Goal: Navigation & Orientation: Find specific page/section

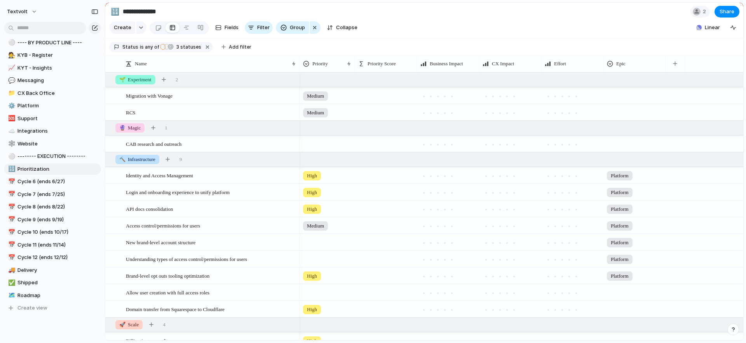
scroll to position [230, 0]
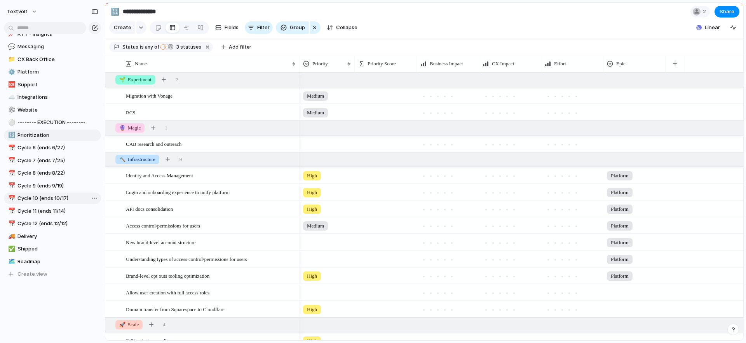
click at [35, 202] on link "📅 Cycle 10 (ends 10/17)" at bounding box center [52, 198] width 97 height 12
type input "**********"
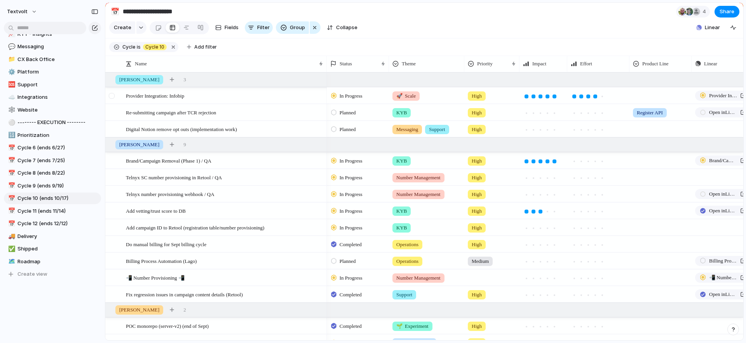
click at [110, 96] on div at bounding box center [112, 96] width 6 height 6
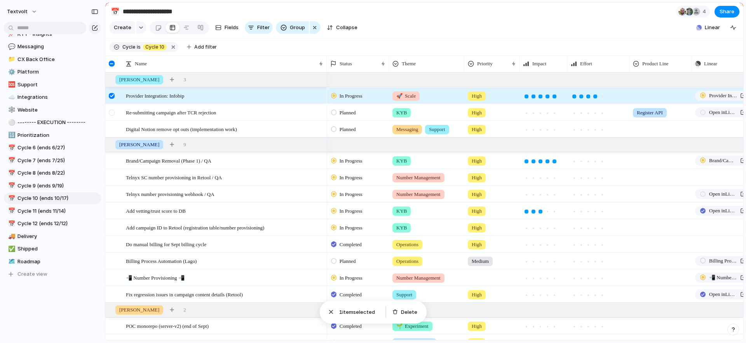
click at [113, 111] on div at bounding box center [112, 113] width 6 height 6
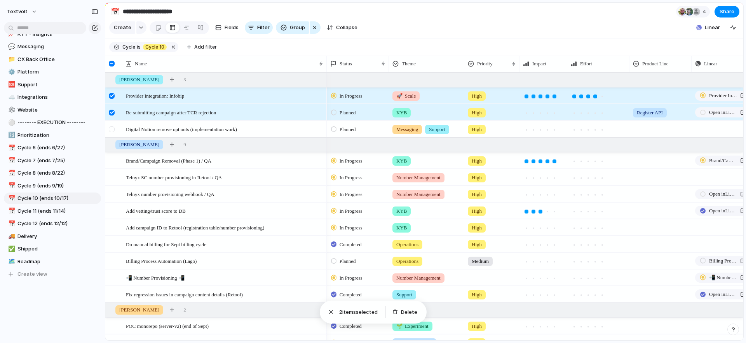
click at [112, 127] on div at bounding box center [112, 129] width 6 height 6
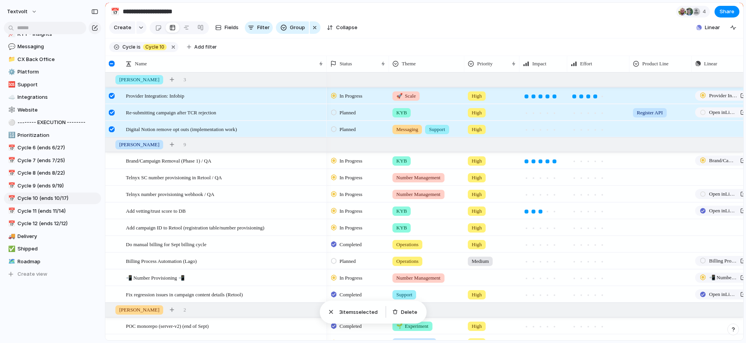
click at [112, 112] on div at bounding box center [112, 113] width 6 height 6
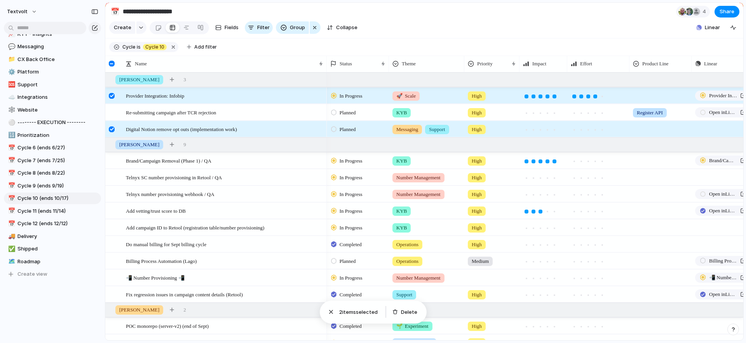
click at [112, 125] on div at bounding box center [113, 131] width 14 height 21
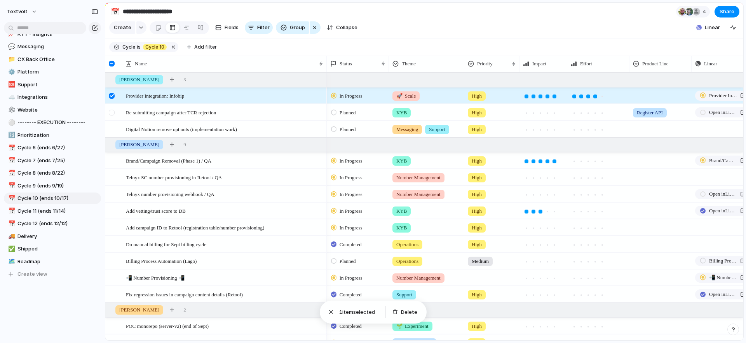
click at [112, 114] on div at bounding box center [112, 113] width 6 height 6
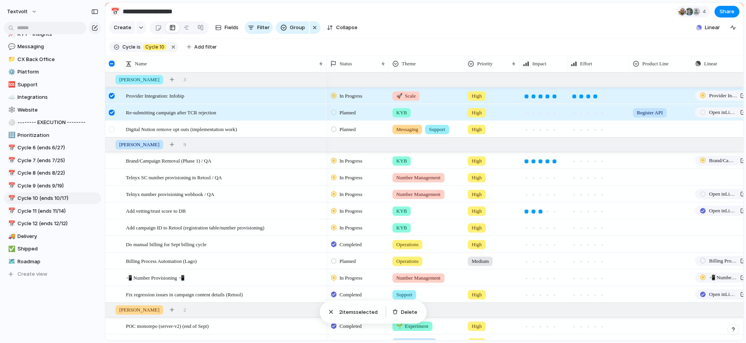
click at [112, 129] on div at bounding box center [112, 129] width 6 height 6
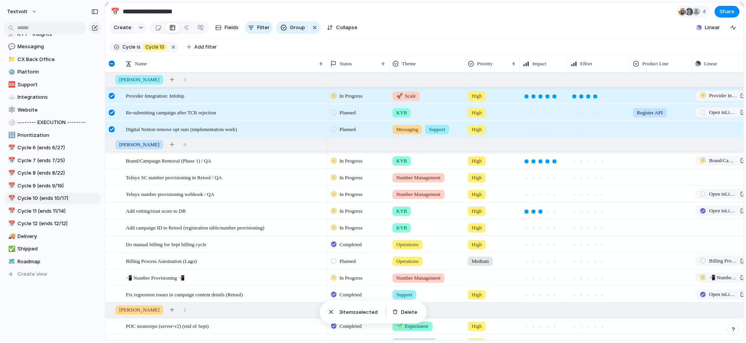
click at [112, 129] on div at bounding box center [112, 129] width 6 height 6
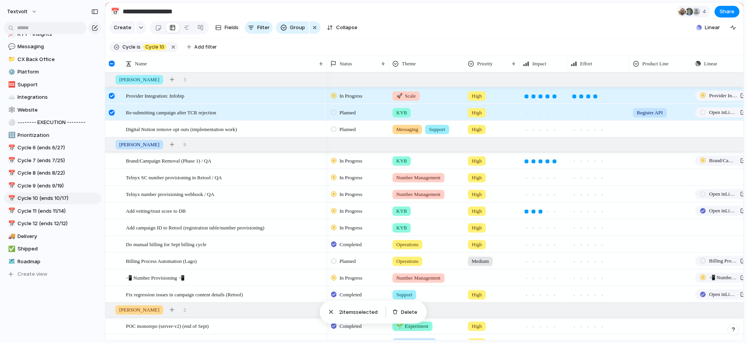
click at [112, 112] on div at bounding box center [112, 113] width 6 height 6
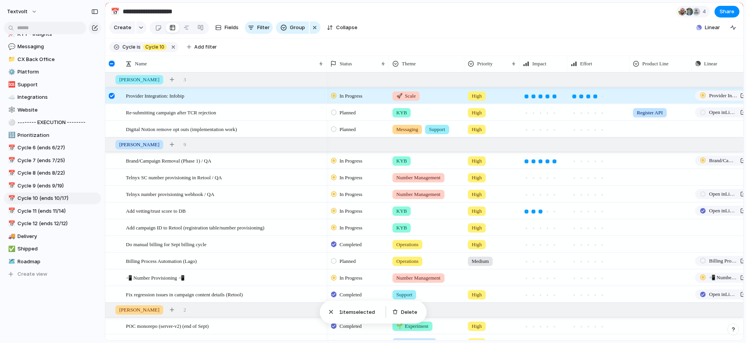
click at [112, 95] on div at bounding box center [112, 96] width 6 height 6
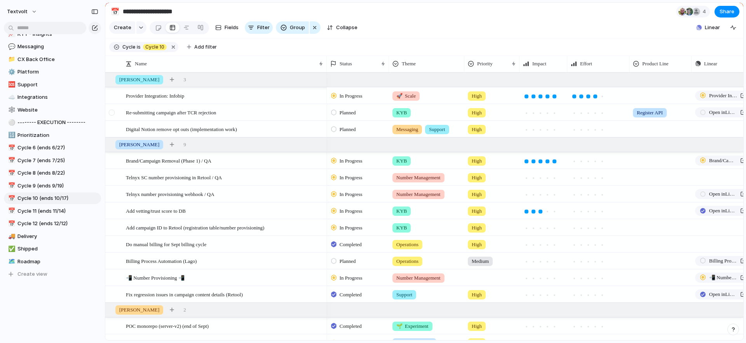
click at [112, 113] on div at bounding box center [112, 113] width 6 height 6
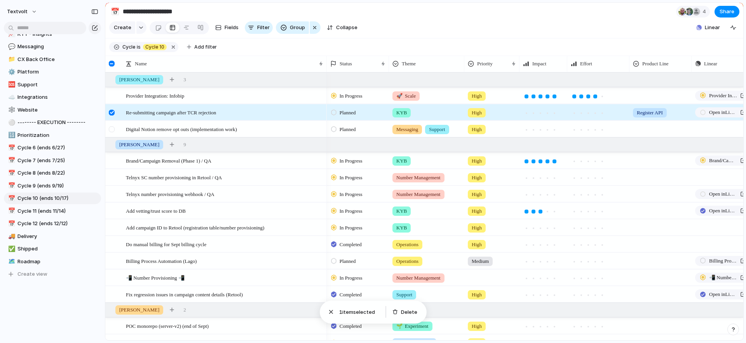
click at [112, 129] on div at bounding box center [112, 129] width 6 height 6
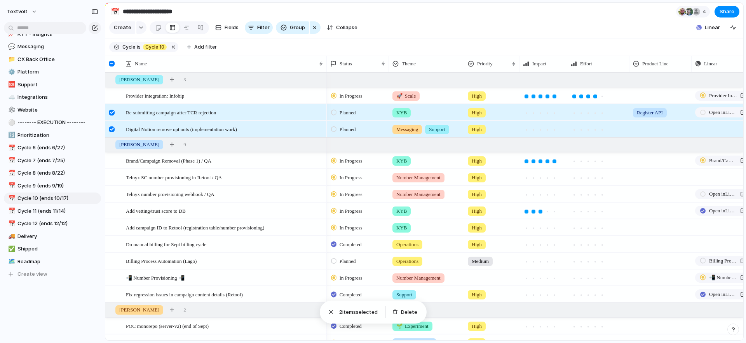
click at [112, 129] on div at bounding box center [112, 129] width 6 height 6
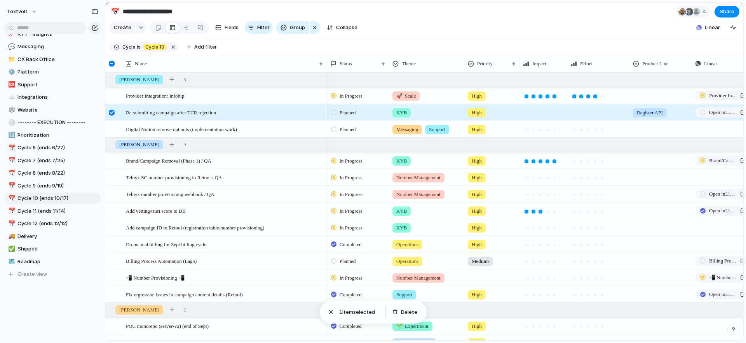
click at [112, 113] on div at bounding box center [112, 113] width 6 height 6
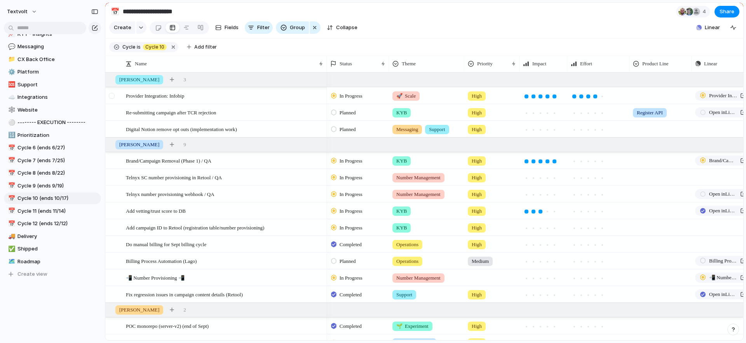
click at [113, 97] on div at bounding box center [112, 96] width 6 height 6
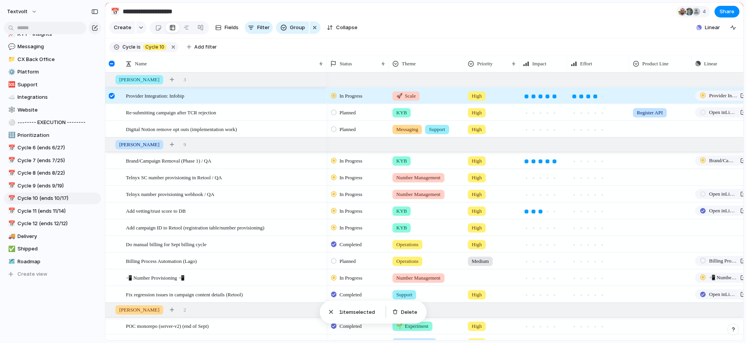
click at [113, 97] on div at bounding box center [112, 96] width 6 height 6
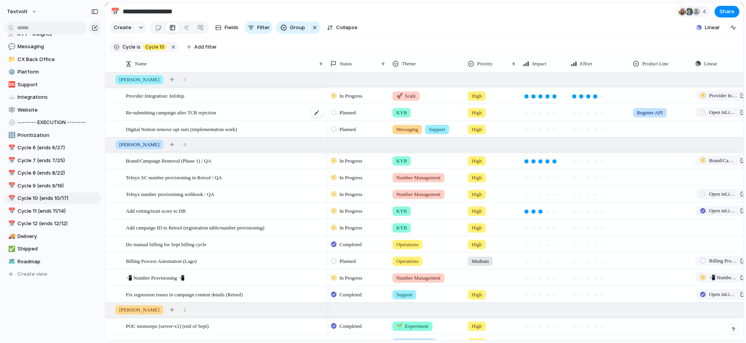
click at [202, 114] on span "Re-submitting campaign after TCR rejection" at bounding box center [171, 112] width 90 height 9
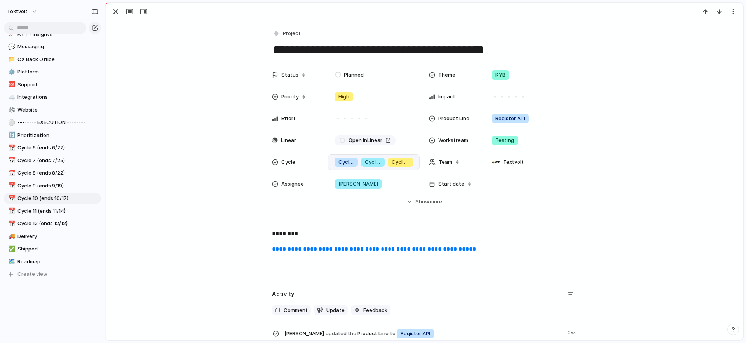
click at [400, 160] on span "Cycle 10" at bounding box center [400, 162] width 17 height 8
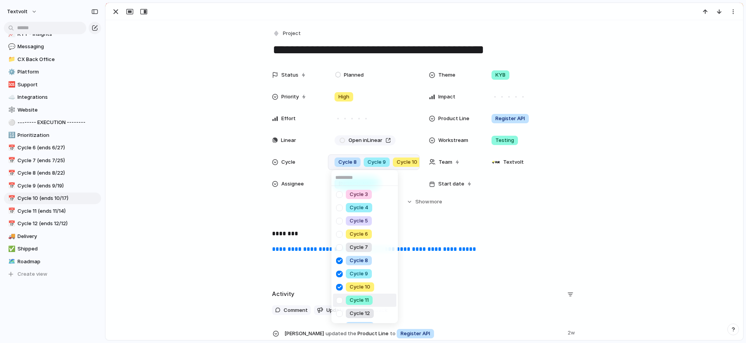
click at [338, 300] on div at bounding box center [340, 300] width 14 height 14
click at [156, 51] on div "Cycle 3 Cycle 4 Cycle 5 Cycle 6 Cycle 7 Cycle 8 Cycle 9 Cycle 10 Cycle 11 Cycle…" at bounding box center [373, 171] width 746 height 343
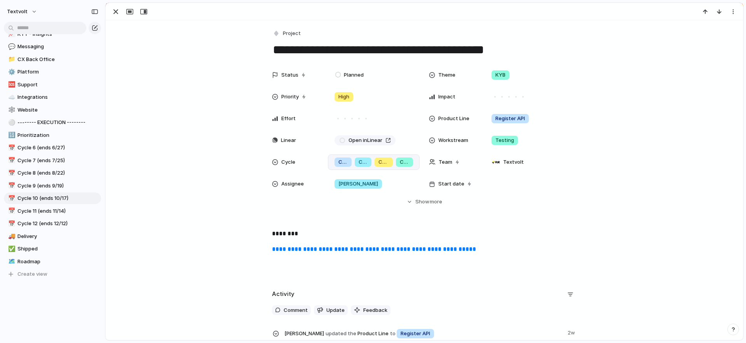
click at [112, 5] on div at bounding box center [424, 11] width 637 height 17
click at [112, 7] on div at bounding box center [129, 12] width 42 height 10
click at [113, 8] on div "button" at bounding box center [115, 11] width 9 height 9
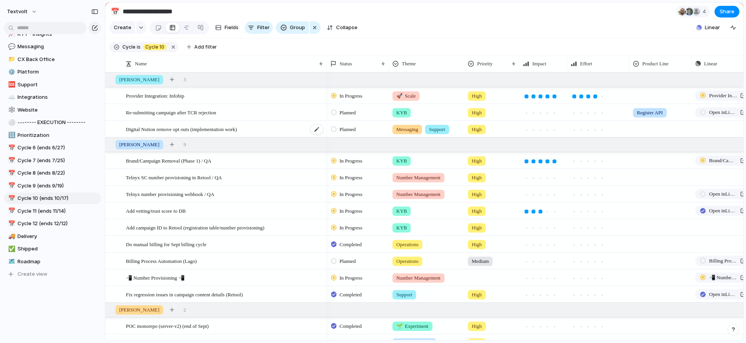
click at [237, 131] on span "Digital Notion remove opt outs (implementation work)" at bounding box center [181, 128] width 111 height 9
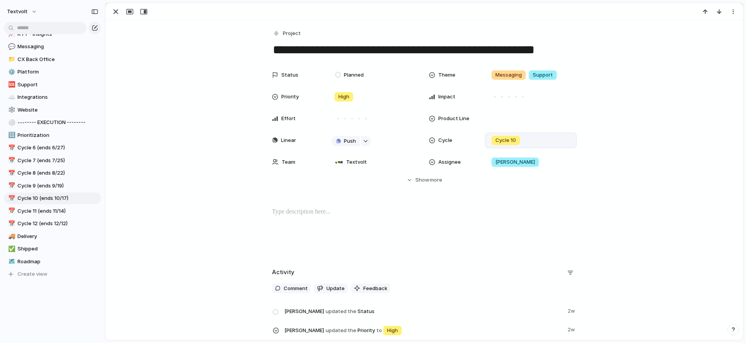
click at [506, 142] on span "Cycle 10" at bounding box center [505, 140] width 21 height 8
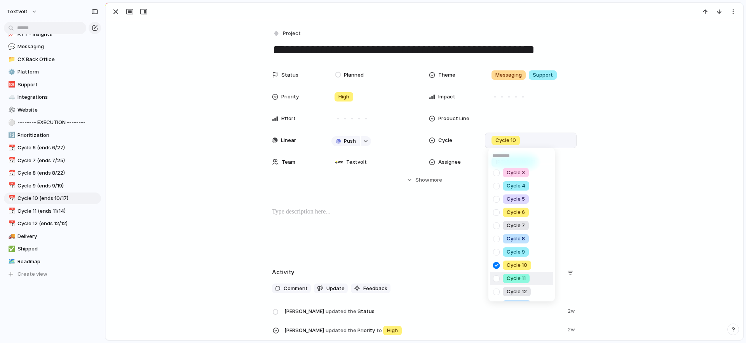
click at [496, 277] on div at bounding box center [497, 279] width 14 height 14
click at [172, 120] on div "Cycle 3 Cycle 4 Cycle 5 Cycle 6 Cycle 7 Cycle 8 Cycle 9 Cycle 10 Cycle 11 Cycle…" at bounding box center [373, 171] width 746 height 343
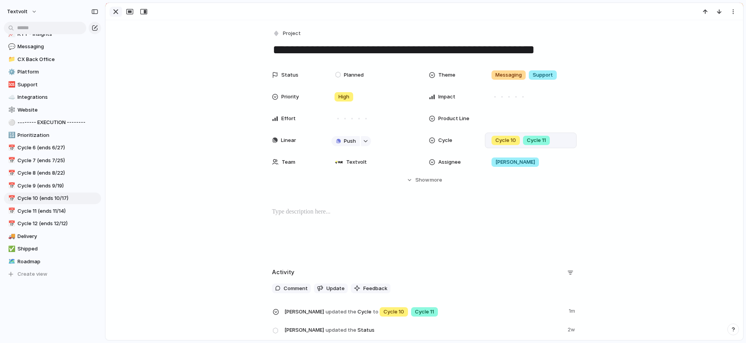
click at [114, 13] on div "button" at bounding box center [115, 11] width 9 height 9
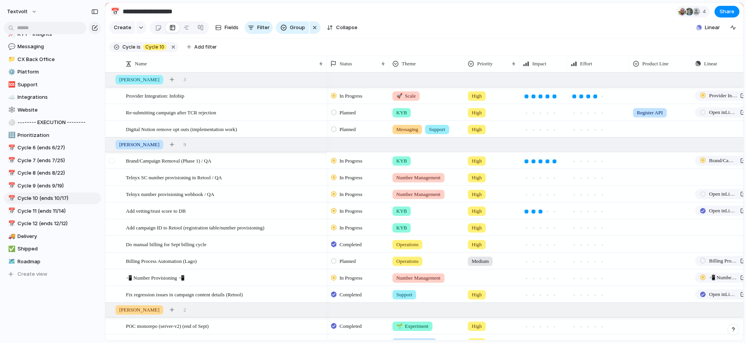
click at [113, 162] on div at bounding box center [112, 161] width 6 height 6
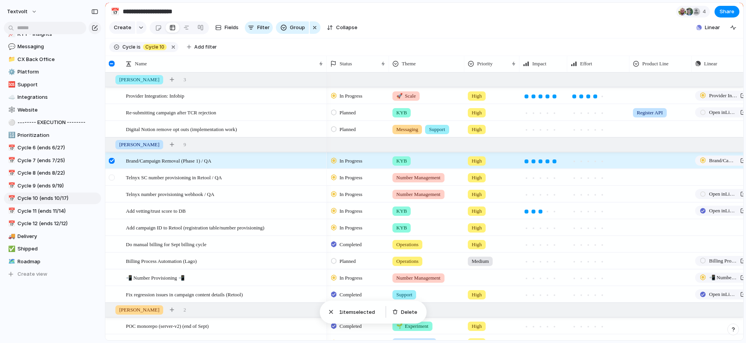
click at [113, 174] on div at bounding box center [112, 177] width 6 height 6
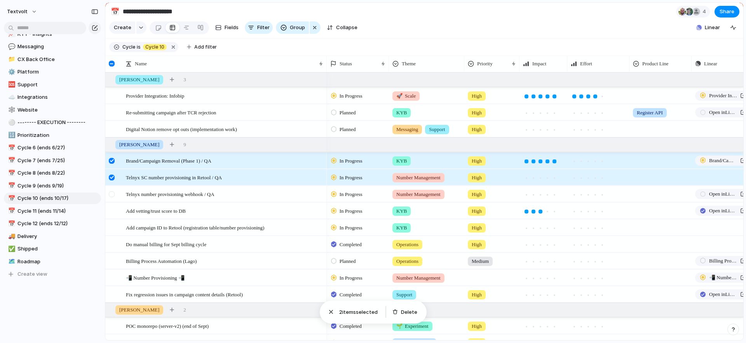
click at [112, 191] on div at bounding box center [112, 194] width 6 height 6
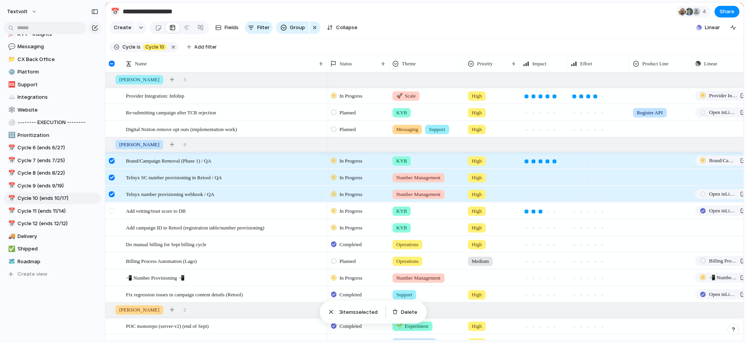
click at [112, 208] on div at bounding box center [112, 211] width 6 height 6
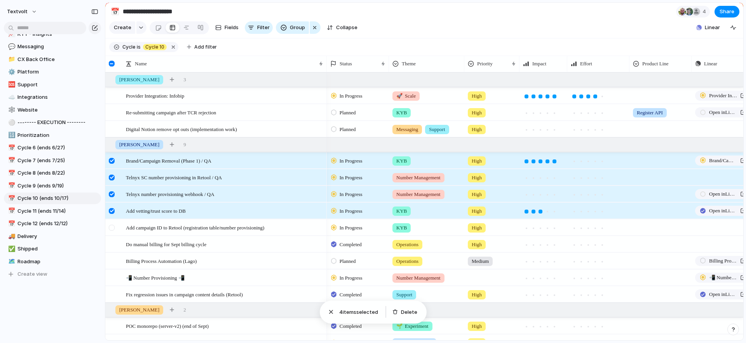
click at [113, 227] on div at bounding box center [112, 228] width 6 height 6
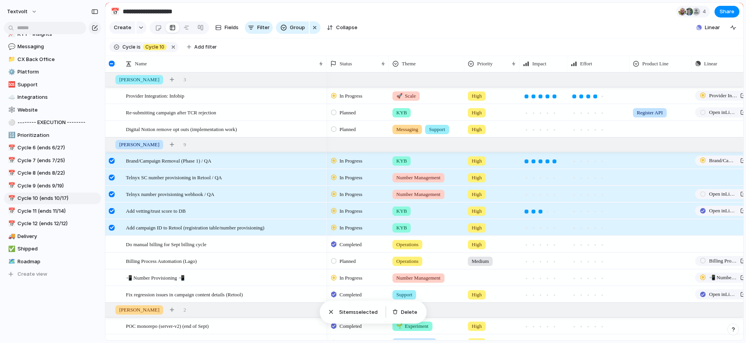
click at [113, 227] on div at bounding box center [112, 228] width 6 height 6
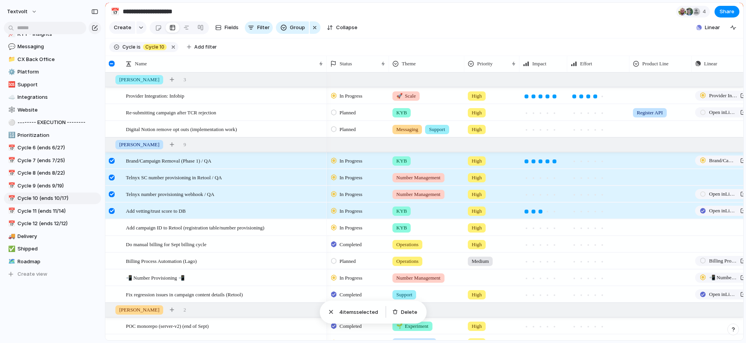
click at [112, 210] on div at bounding box center [112, 211] width 6 height 6
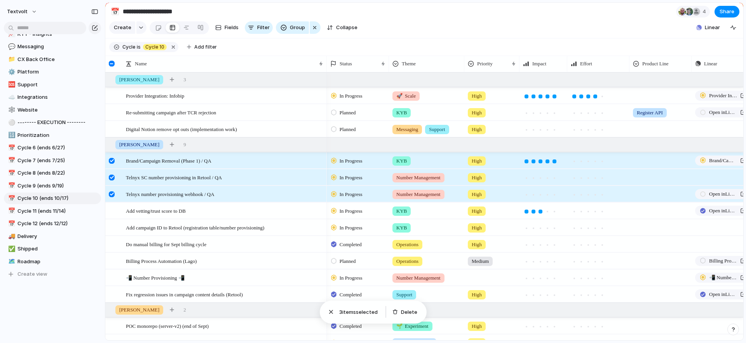
click at [112, 189] on div at bounding box center [113, 196] width 14 height 21
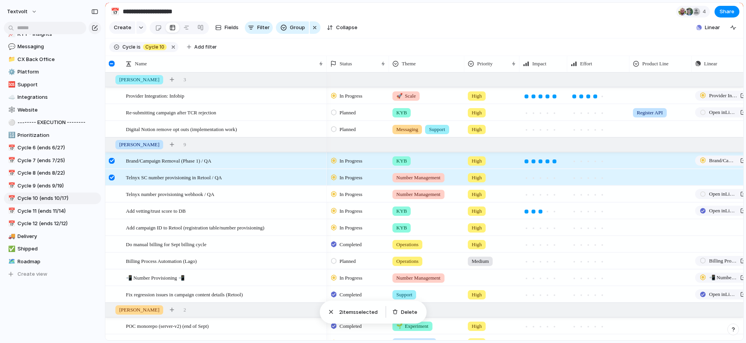
click at [112, 178] on div at bounding box center [112, 177] width 6 height 6
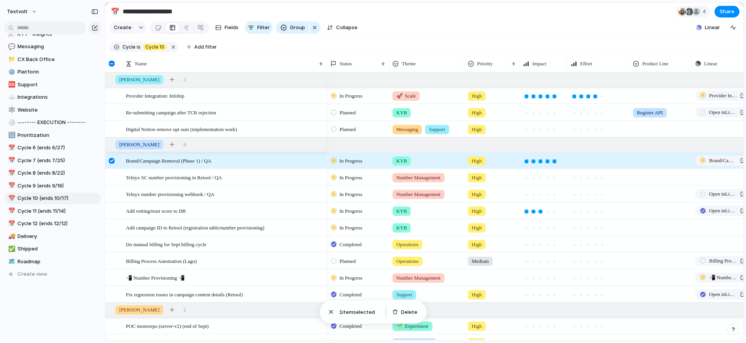
click at [112, 158] on div at bounding box center [112, 161] width 6 height 6
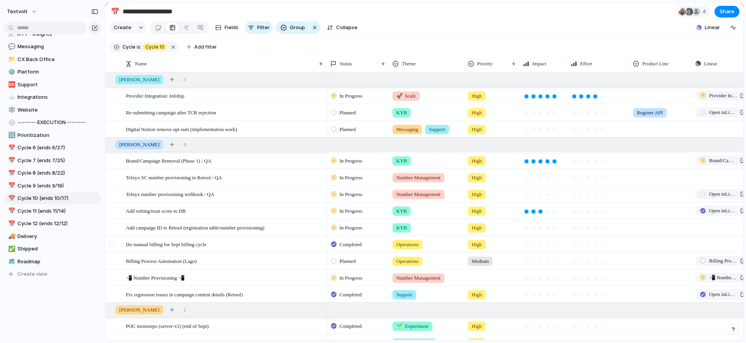
click at [111, 244] on div at bounding box center [112, 244] width 6 height 6
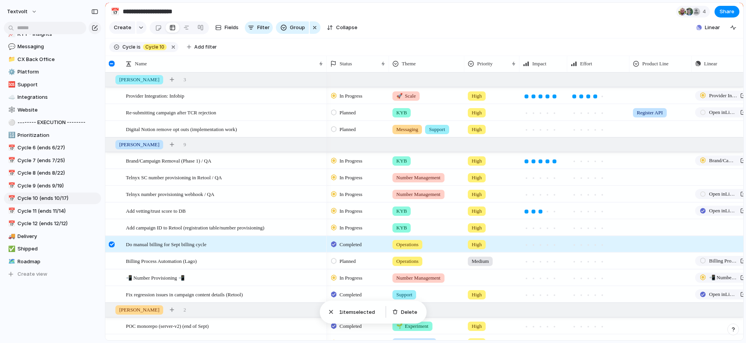
click at [111, 244] on div at bounding box center [112, 244] width 6 height 6
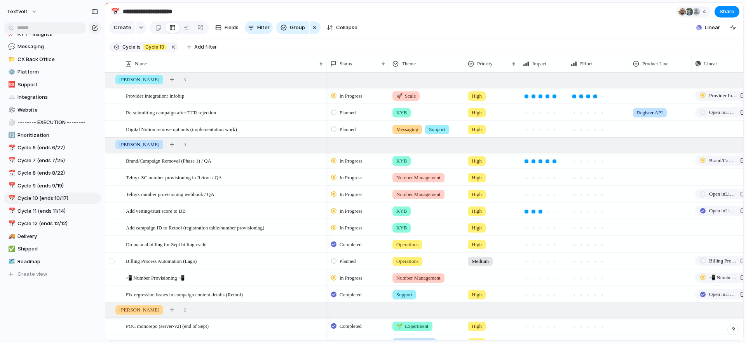
click at [112, 261] on div at bounding box center [112, 261] width 6 height 6
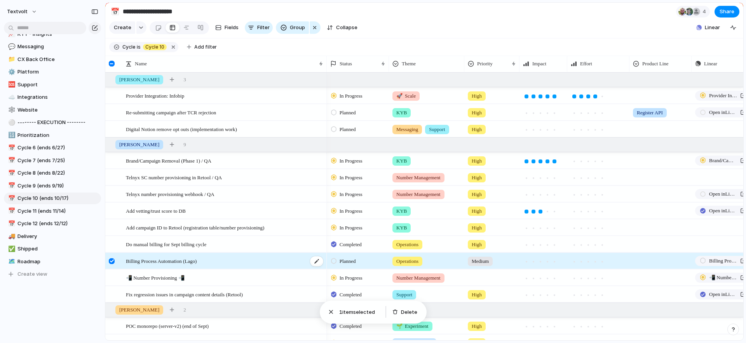
click at [188, 261] on span "Billing Process Automation (Lago)" at bounding box center [161, 260] width 71 height 9
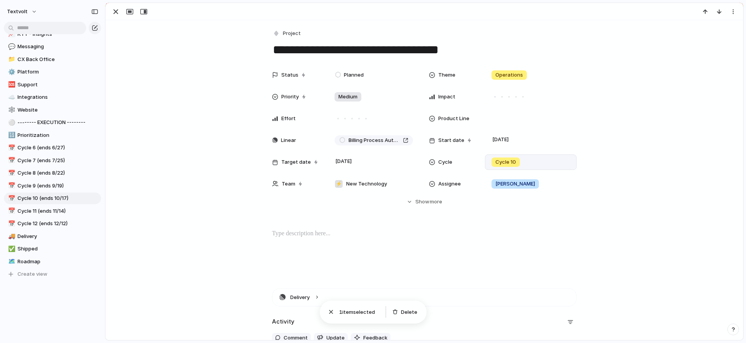
click at [527, 167] on div "Cycle 10" at bounding box center [531, 162] width 92 height 16
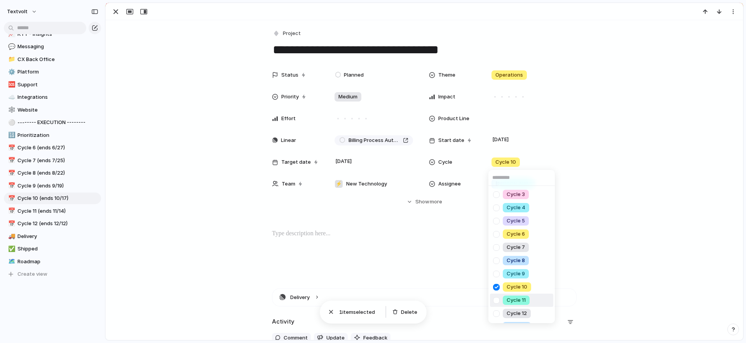
click at [499, 300] on div at bounding box center [497, 300] width 14 height 14
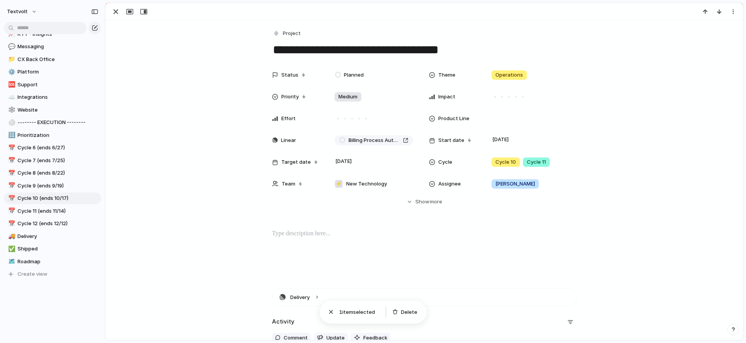
click at [156, 112] on div "Cycle 3 Cycle 4 Cycle 5 Cycle 6 Cycle 7 Cycle 8 Cycle 9 Cycle 10 Cycle 11 Cycle…" at bounding box center [373, 171] width 746 height 343
click at [115, 12] on div "button" at bounding box center [115, 11] width 9 height 9
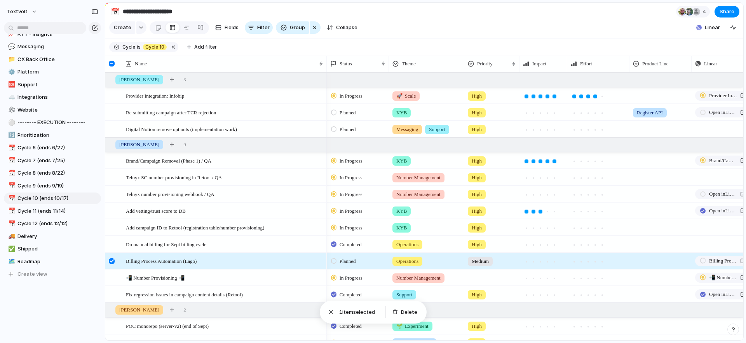
click at [110, 260] on div at bounding box center [112, 261] width 6 height 6
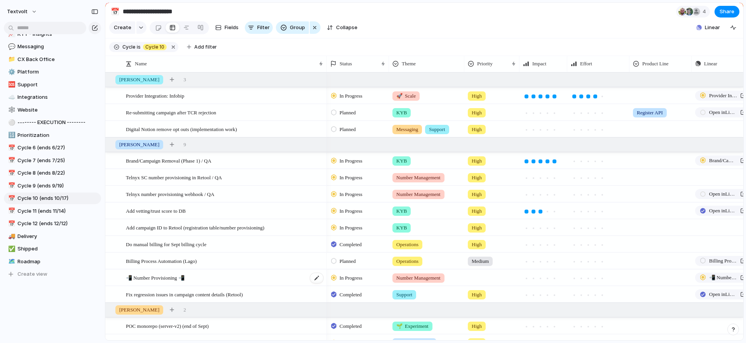
click at [201, 279] on div "📲 Number Provisioning 📲" at bounding box center [225, 278] width 198 height 16
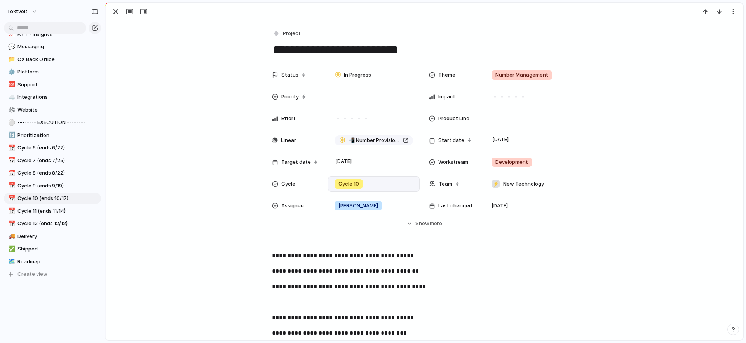
click at [370, 185] on div "Cycle 10" at bounding box center [373, 184] width 85 height 9
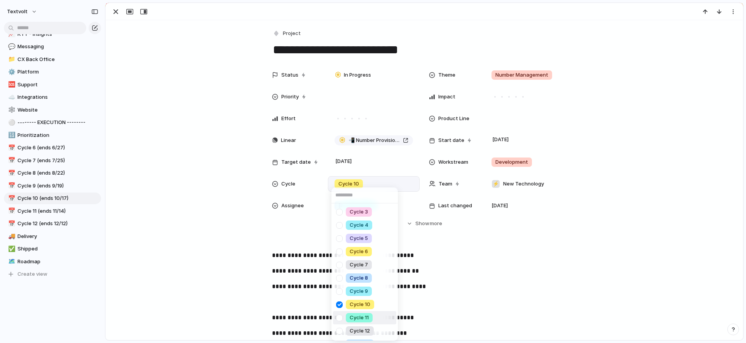
click at [339, 318] on div at bounding box center [340, 318] width 14 height 14
click at [234, 232] on div "Cycle 3 Cycle 4 Cycle 5 Cycle 6 Cycle 7 Cycle 8 Cycle 9 Cycle 10 Cycle 11 Cycle…" at bounding box center [373, 171] width 746 height 343
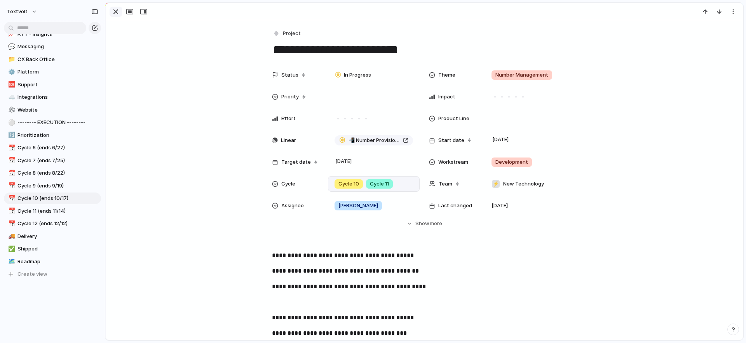
click at [115, 12] on div "button" at bounding box center [115, 11] width 9 height 9
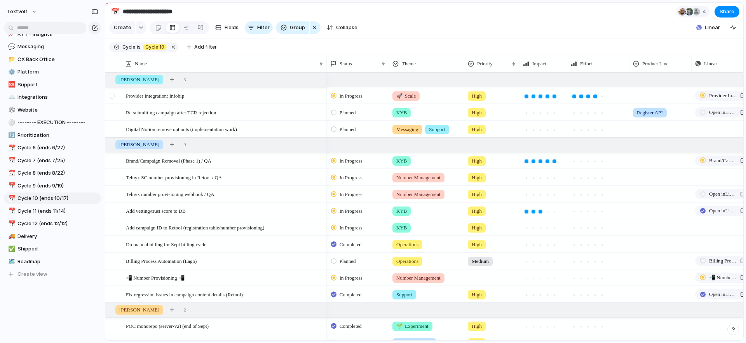
click at [112, 96] on div at bounding box center [112, 96] width 6 height 6
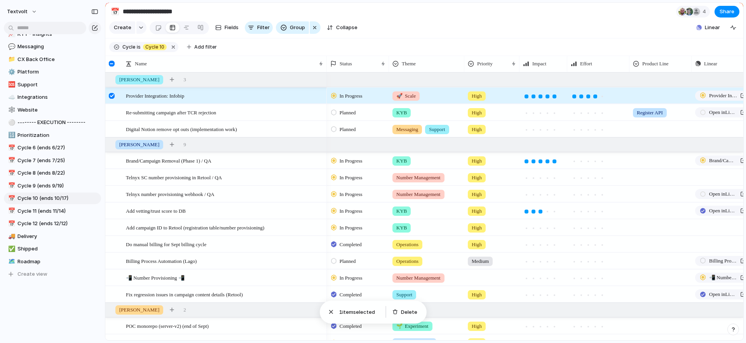
click at [112, 96] on div at bounding box center [112, 96] width 6 height 6
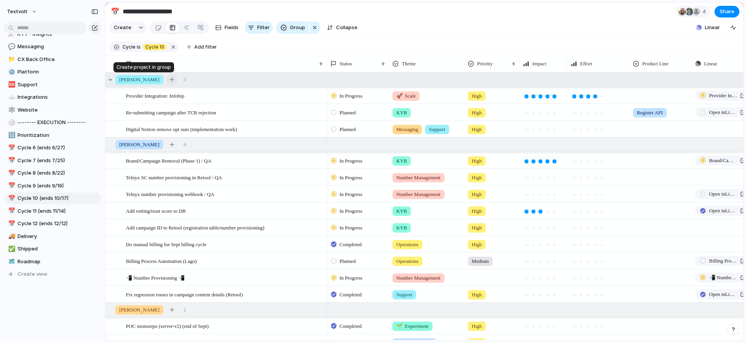
click at [170, 81] on div "button" at bounding box center [172, 79] width 4 height 4
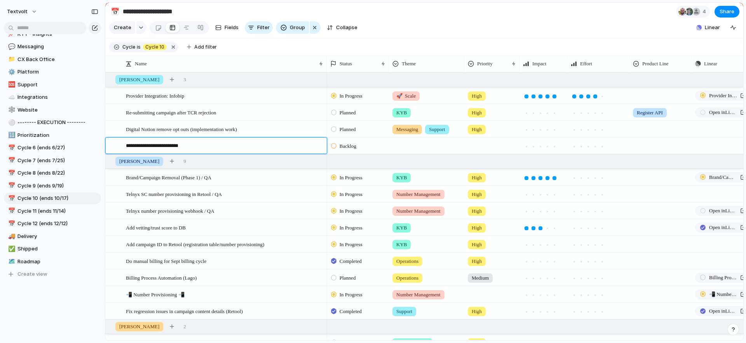
click at [144, 145] on textarea "**********" at bounding box center [223, 147] width 195 height 10
click at [225, 143] on textarea "**********" at bounding box center [223, 147] width 195 height 10
type textarea "**********"
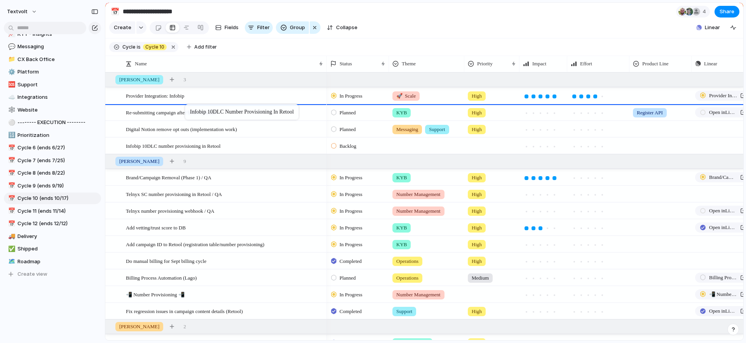
drag, startPoint x: 190, startPoint y: 145, endPoint x: 188, endPoint y: 105, distance: 39.7
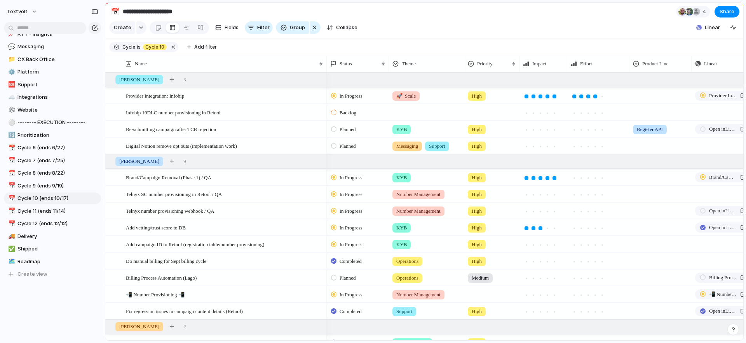
click at [347, 112] on span "Backlog" at bounding box center [348, 113] width 17 height 8
click at [346, 173] on span "In Progress" at bounding box center [353, 172] width 27 height 8
click at [413, 114] on div at bounding box center [426, 111] width 75 height 13
type input "****"
click at [396, 145] on div at bounding box center [398, 145] width 14 height 14
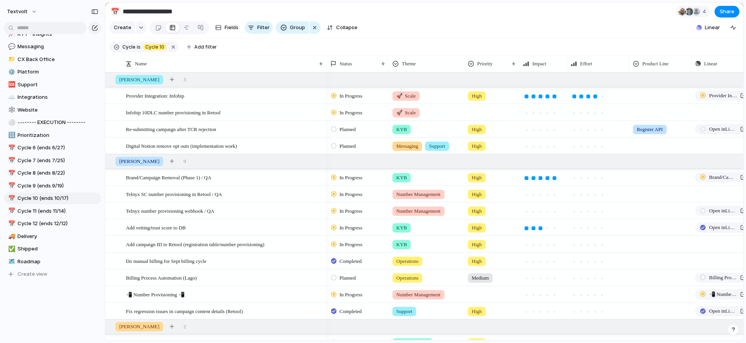
click at [483, 113] on div "**** 🚀 Scale Add 'scal'" at bounding box center [373, 171] width 746 height 343
click at [483, 113] on div at bounding box center [492, 111] width 54 height 13
click at [480, 158] on span "High" at bounding box center [478, 158] width 11 height 8
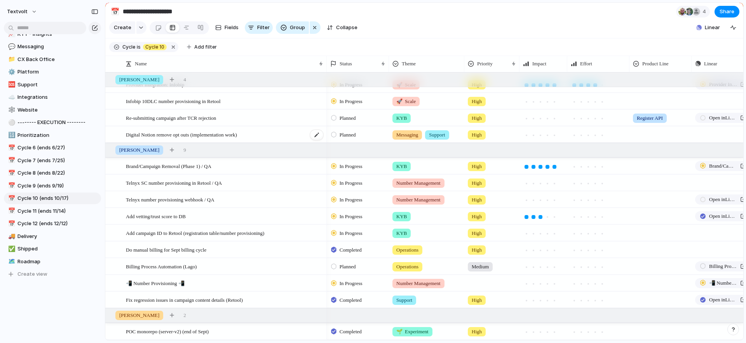
scroll to position [17, 0]
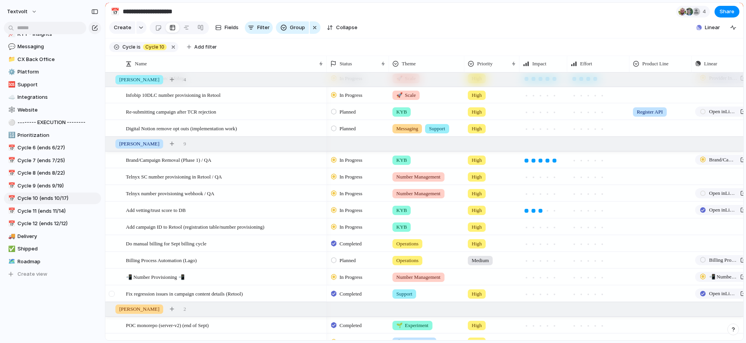
click at [111, 293] on div at bounding box center [112, 294] width 6 height 6
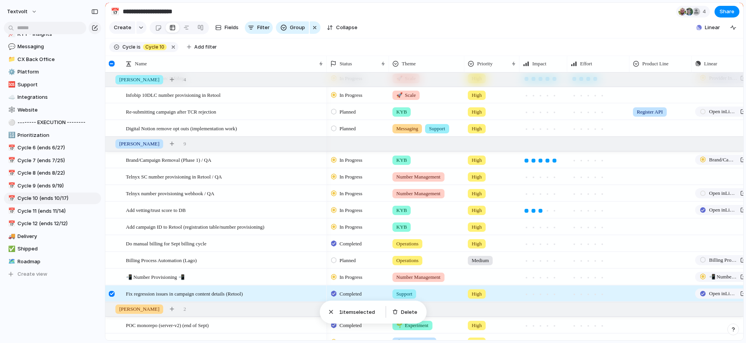
click at [111, 293] on div at bounding box center [112, 294] width 6 height 6
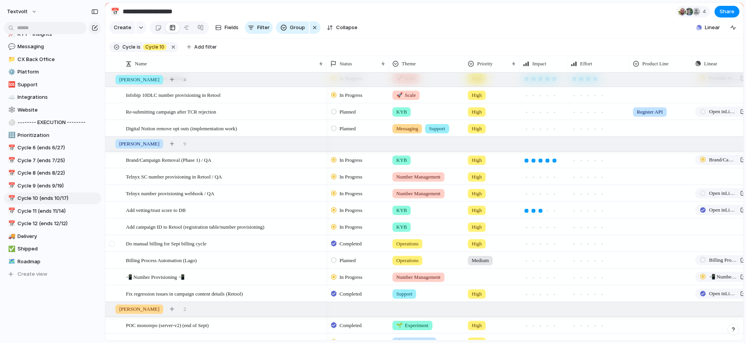
click at [112, 243] on div at bounding box center [112, 244] width 6 height 6
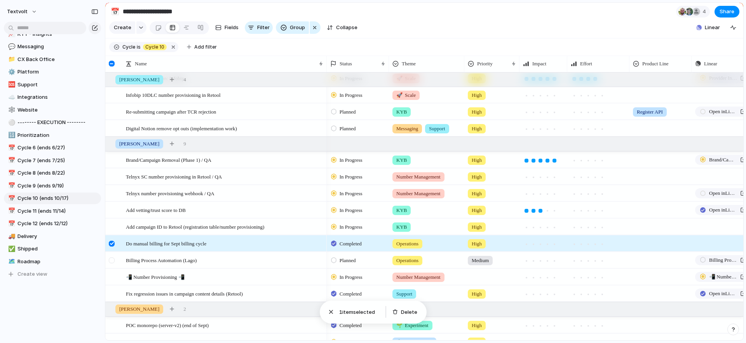
click at [112, 263] on div at bounding box center [112, 260] width 6 height 6
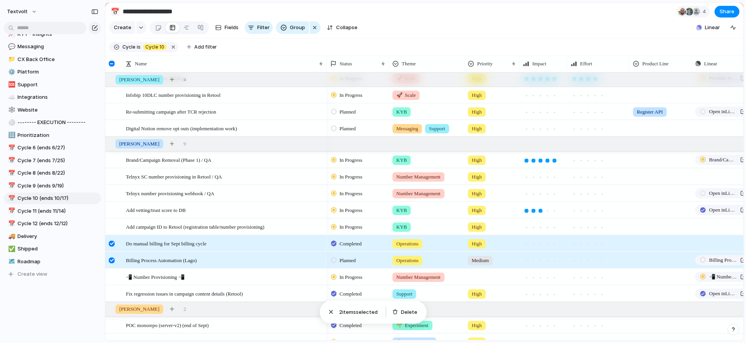
click at [112, 244] on div at bounding box center [112, 244] width 6 height 6
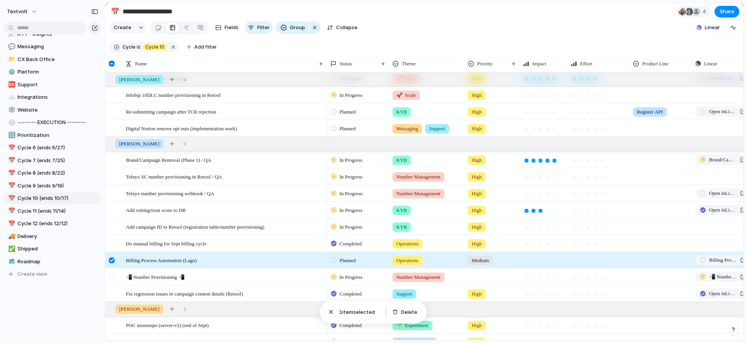
click at [112, 277] on div at bounding box center [112, 277] width 6 height 6
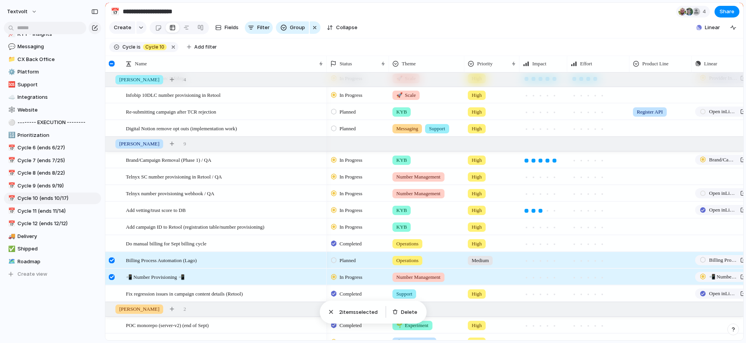
click at [112, 277] on div at bounding box center [112, 277] width 6 height 6
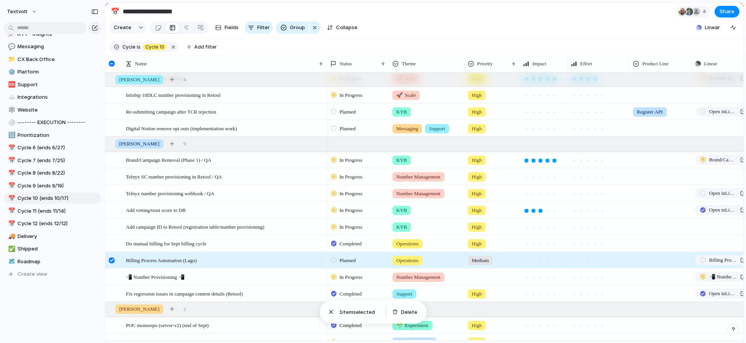
click at [112, 260] on div at bounding box center [112, 260] width 6 height 6
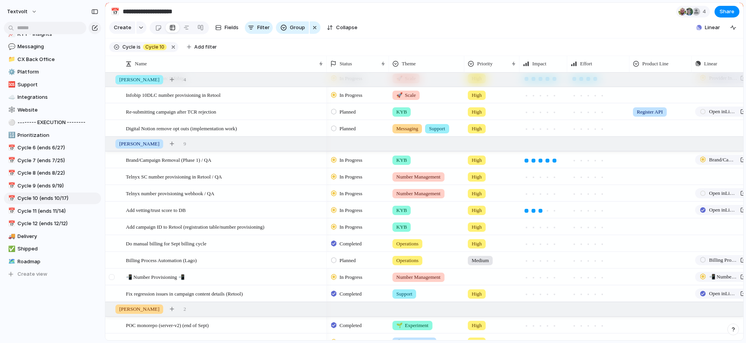
click at [112, 275] on div at bounding box center [112, 277] width 6 height 6
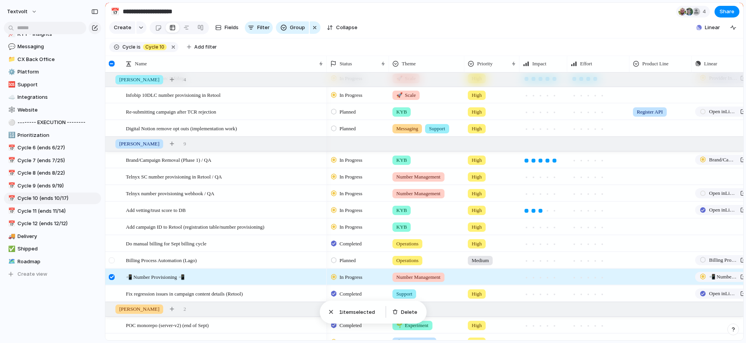
click at [112, 257] on div at bounding box center [112, 260] width 6 height 6
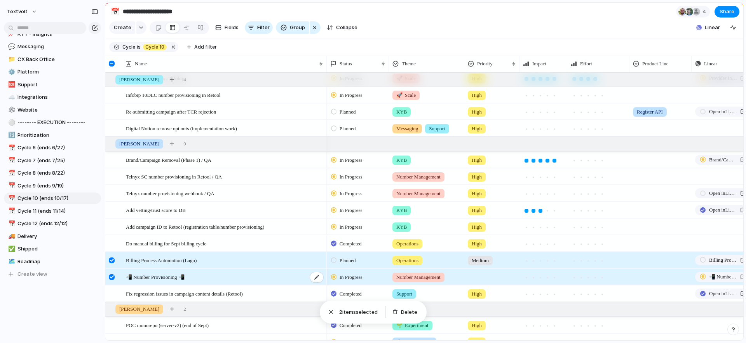
click at [259, 275] on div "📲 Number Provisioning 📲" at bounding box center [225, 277] width 198 height 16
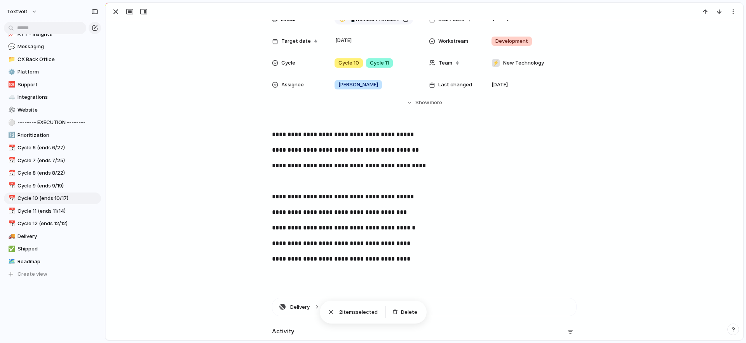
scroll to position [125, 0]
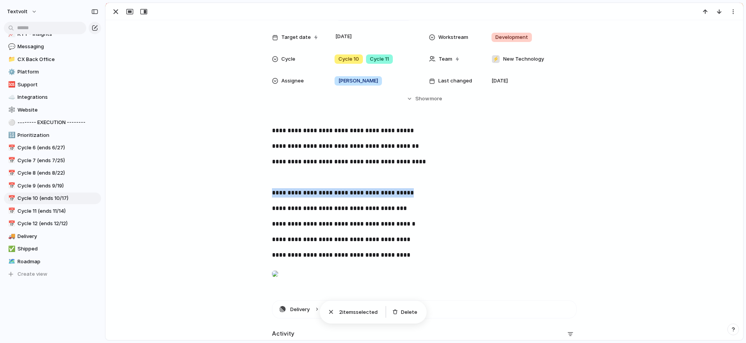
drag, startPoint x: 411, startPoint y: 192, endPoint x: 261, endPoint y: 192, distance: 150.4
click at [261, 192] on div "**********" at bounding box center [424, 208] width 619 height 165
click at [198, 186] on div "**********" at bounding box center [424, 208] width 619 height 165
click at [114, 8] on div "button" at bounding box center [115, 11] width 9 height 9
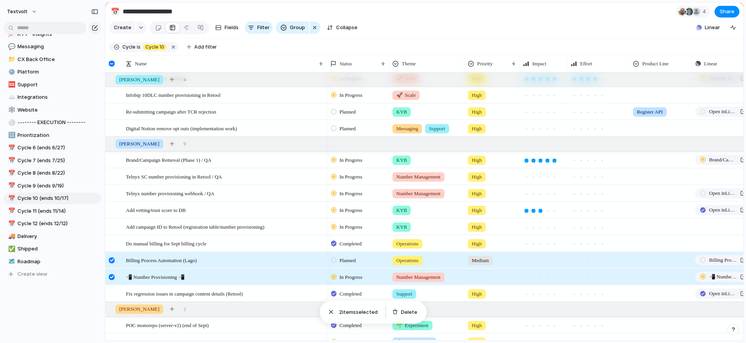
click at [110, 261] on div at bounding box center [112, 260] width 6 height 6
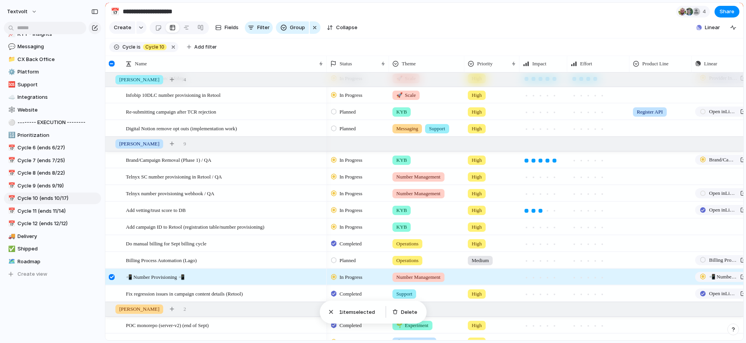
click at [111, 276] on div at bounding box center [112, 277] width 6 height 6
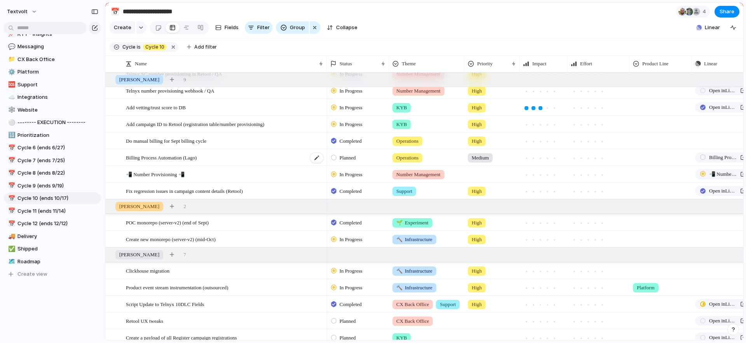
scroll to position [148, 0]
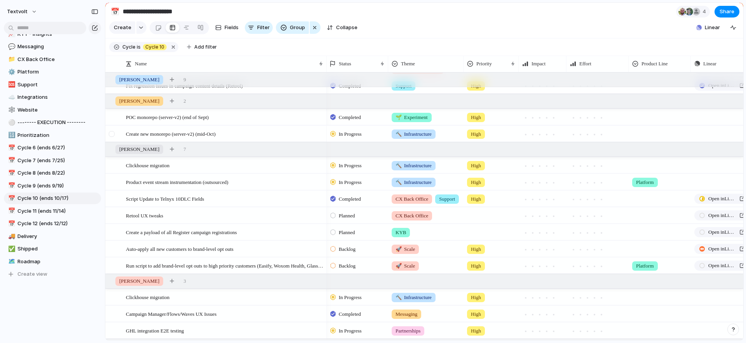
click at [113, 133] on div at bounding box center [112, 134] width 6 height 6
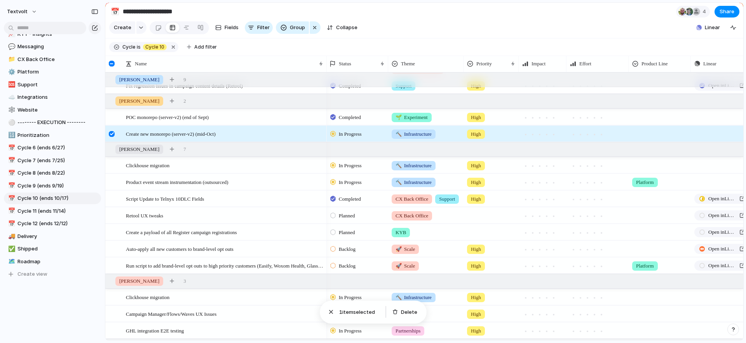
click at [113, 133] on div at bounding box center [112, 134] width 6 height 6
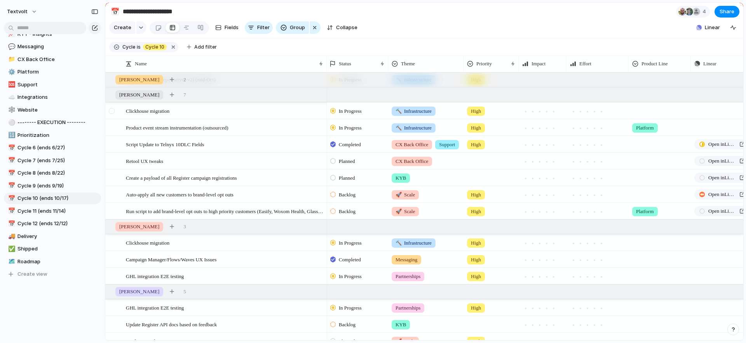
click at [113, 111] on div at bounding box center [112, 111] width 6 height 6
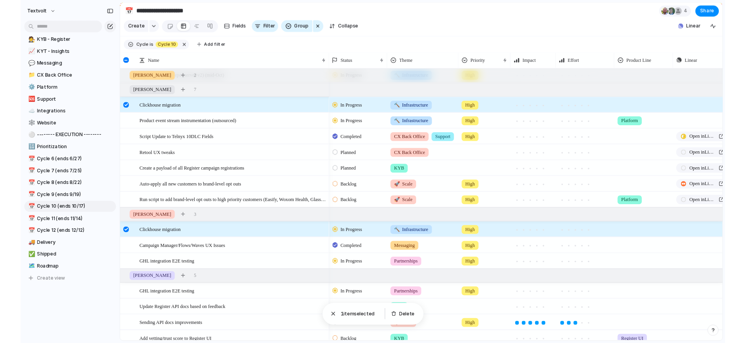
scroll to position [230, 0]
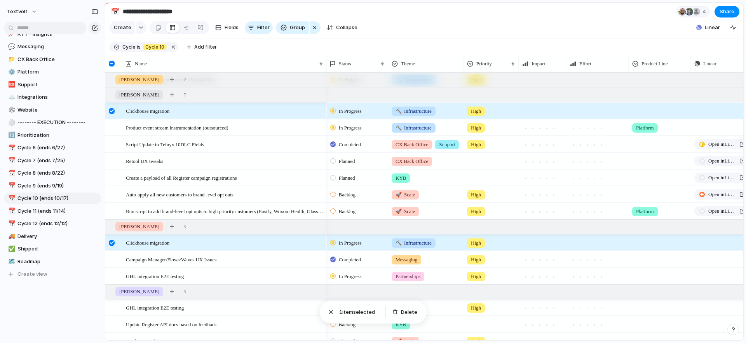
click at [114, 111] on div at bounding box center [112, 111] width 6 height 6
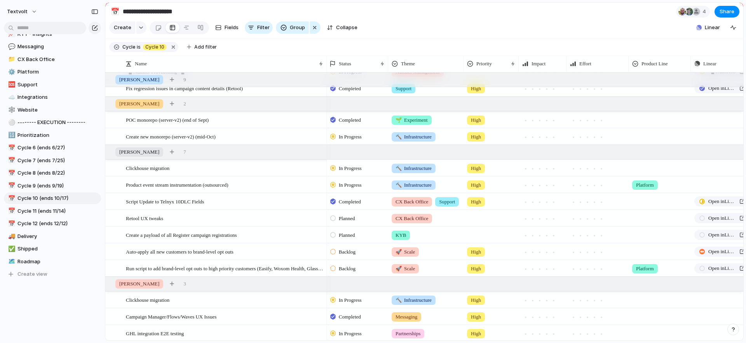
scroll to position [248, 0]
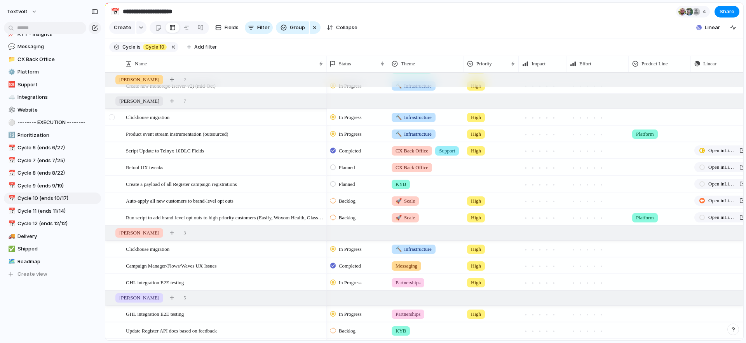
click at [112, 116] on div at bounding box center [112, 117] width 6 height 6
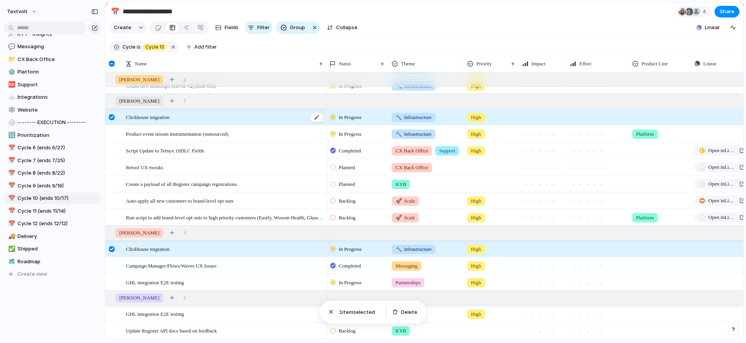
click at [223, 121] on div "Clickhouse migration" at bounding box center [225, 117] width 198 height 16
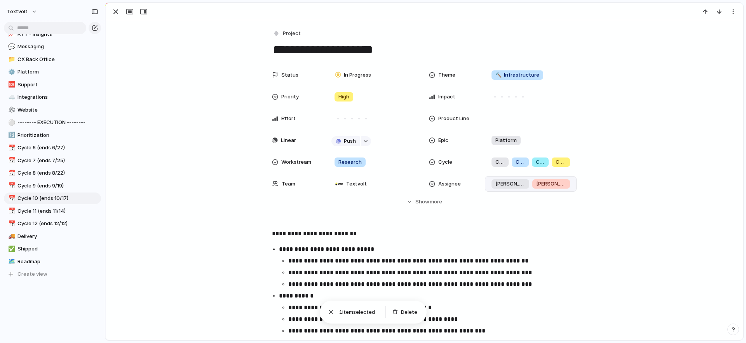
click at [540, 183] on div "[PERSON_NAME] [PERSON_NAME]" at bounding box center [530, 184] width 85 height 9
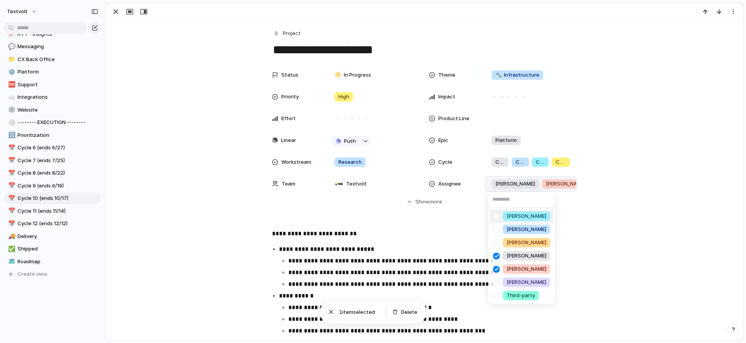
click at [497, 216] on div at bounding box center [497, 216] width 14 height 14
click at [210, 125] on div "[PERSON_NAME] [PERSON_NAME] [PERSON_NAME] [PERSON_NAME] [PERSON_NAME] Third-par…" at bounding box center [373, 171] width 746 height 343
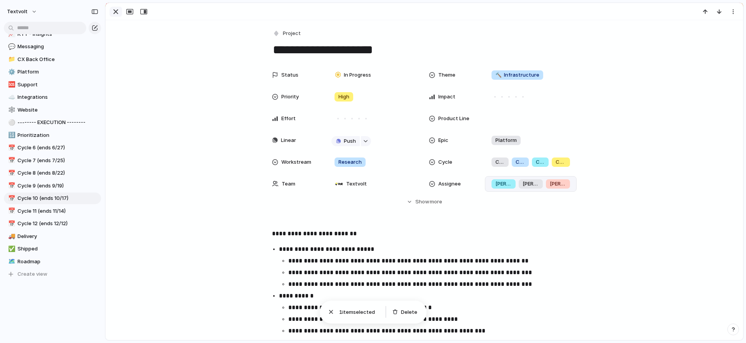
click at [118, 13] on div "button" at bounding box center [115, 11] width 9 height 9
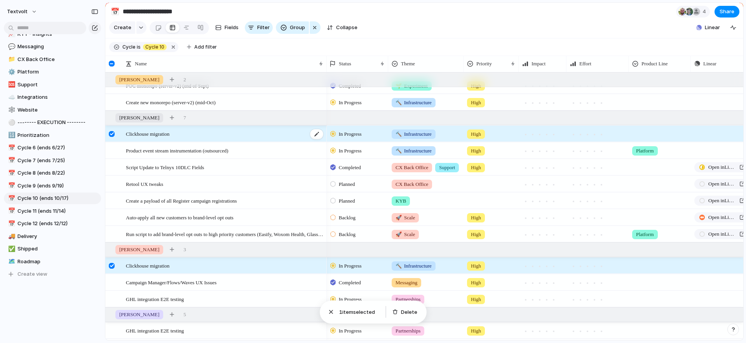
click at [154, 133] on span "Clickhouse migration" at bounding box center [148, 133] width 44 height 9
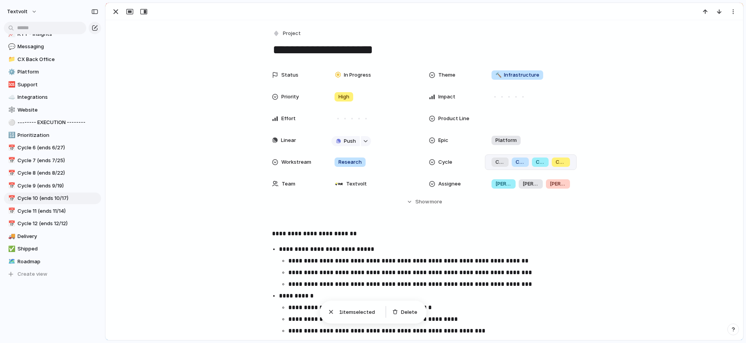
click at [528, 160] on div "Cycle 8" at bounding box center [520, 161] width 17 height 9
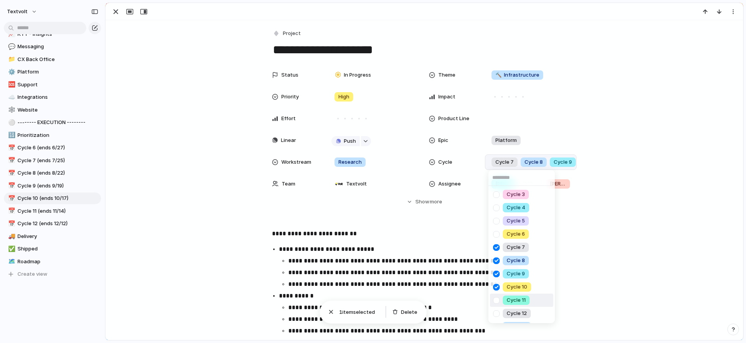
click at [495, 301] on div at bounding box center [497, 300] width 14 height 14
click at [631, 225] on div "Cycle 3 Cycle 4 Cycle 5 Cycle 6 Cycle 7 Cycle 8 Cycle 9 Cycle 10 Cycle 11 Cycle…" at bounding box center [373, 171] width 746 height 343
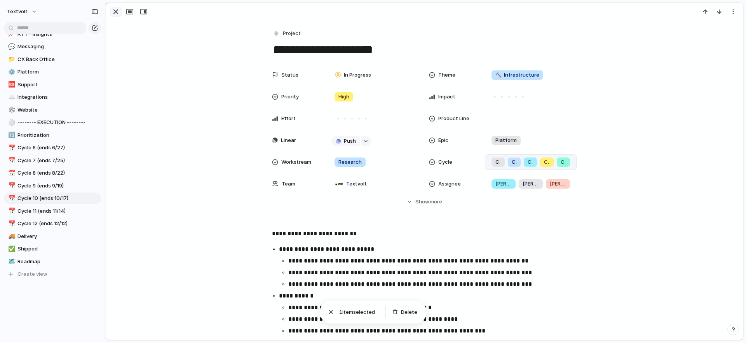
click at [117, 12] on div "button" at bounding box center [115, 11] width 9 height 9
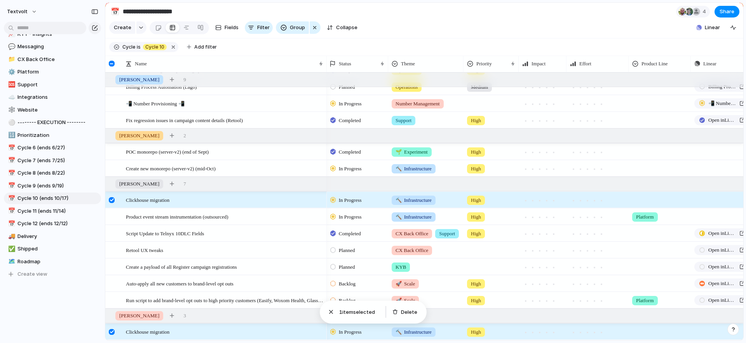
click at [112, 199] on div at bounding box center [112, 200] width 6 height 6
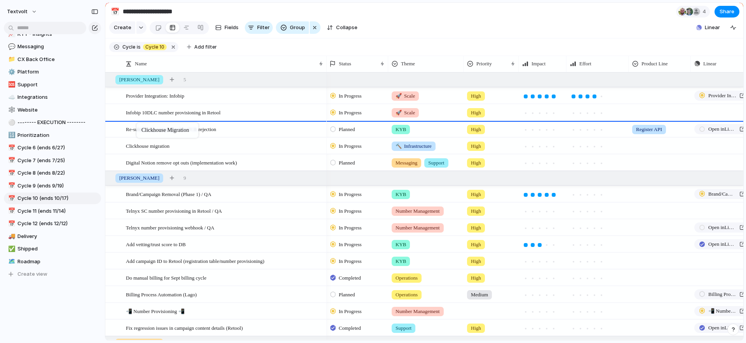
drag, startPoint x: 140, startPoint y: 145, endPoint x: 140, endPoint y: 124, distance: 21.0
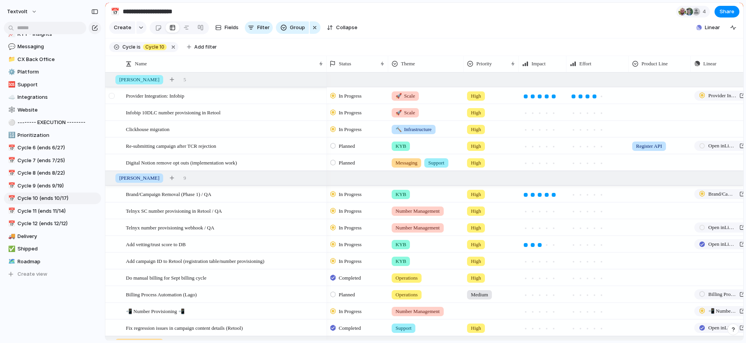
click at [114, 94] on div at bounding box center [112, 96] width 6 height 6
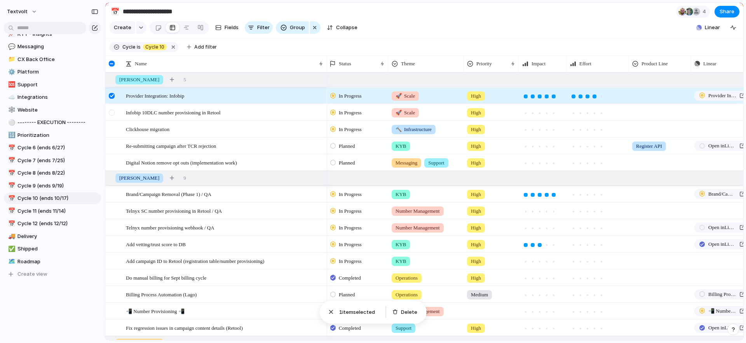
click at [114, 112] on div at bounding box center [112, 113] width 6 height 6
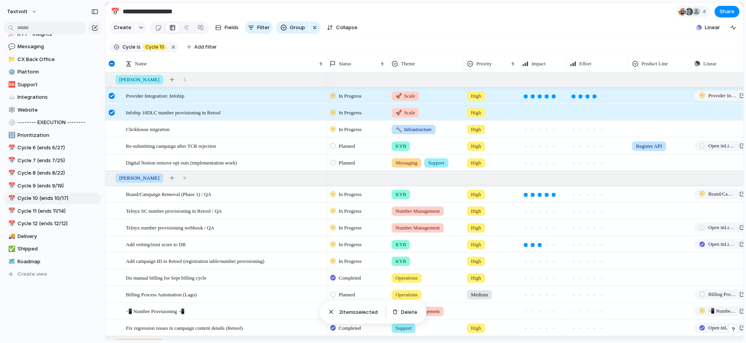
click at [112, 112] on div at bounding box center [112, 113] width 6 height 6
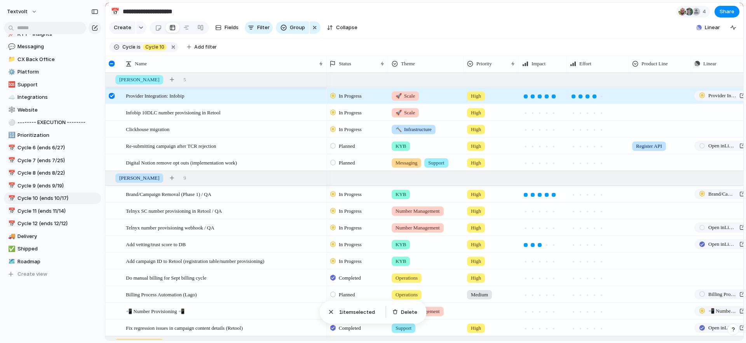
click at [112, 96] on div at bounding box center [112, 96] width 6 height 6
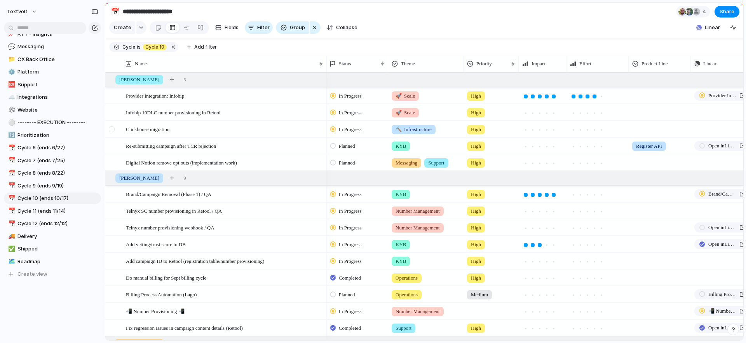
click at [113, 129] on div at bounding box center [112, 129] width 6 height 6
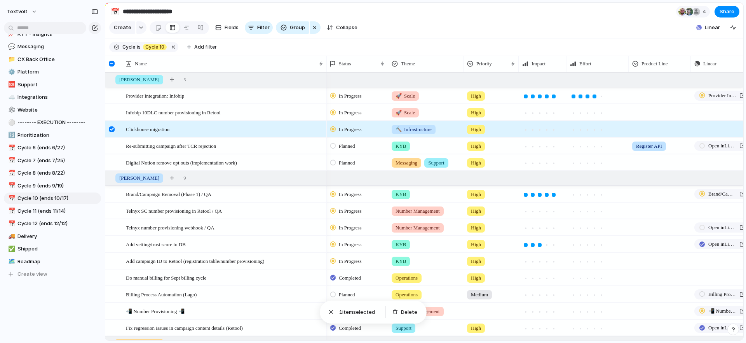
click at [113, 129] on div at bounding box center [112, 129] width 6 height 6
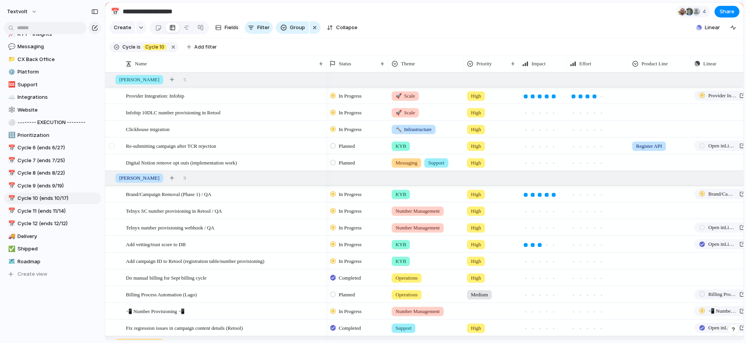
click at [112, 146] on div at bounding box center [112, 146] width 6 height 6
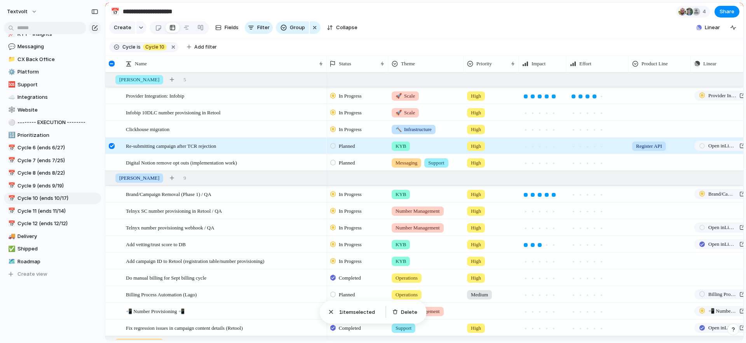
click at [112, 146] on div at bounding box center [112, 146] width 6 height 6
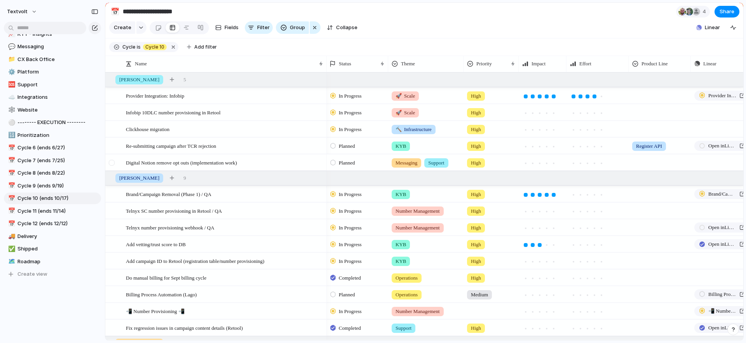
click at [113, 160] on div at bounding box center [112, 163] width 6 height 6
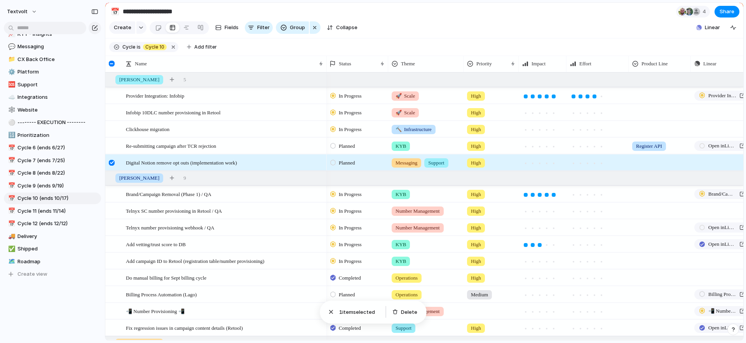
click at [113, 160] on div at bounding box center [112, 163] width 6 height 6
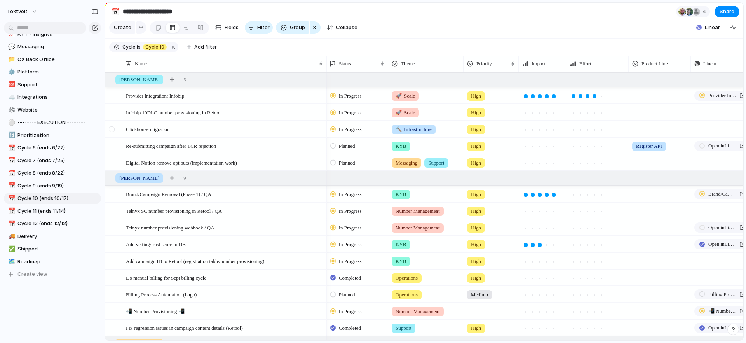
click at [111, 130] on div at bounding box center [112, 129] width 6 height 6
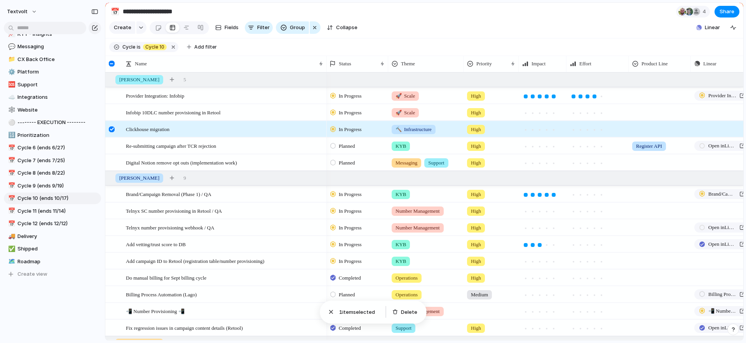
click at [112, 129] on div at bounding box center [112, 129] width 6 height 6
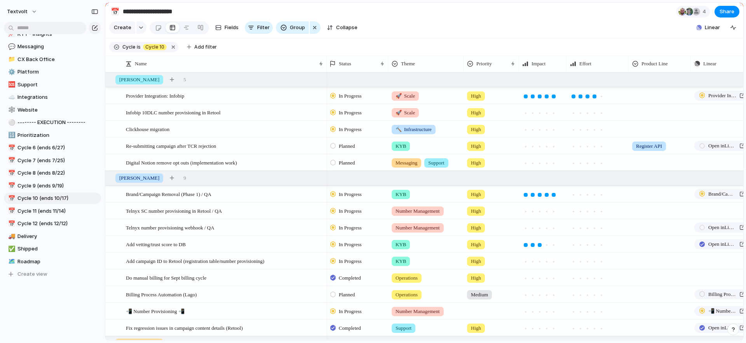
click at [481, 148] on span "High" at bounding box center [476, 146] width 10 height 8
click at [480, 208] on div "Medium" at bounding box center [482, 204] width 27 height 9
click at [484, 162] on div "High" at bounding box center [476, 162] width 18 height 9
click at [482, 220] on span "Medium" at bounding box center [482, 221] width 19 height 8
click at [113, 129] on div at bounding box center [112, 129] width 6 height 6
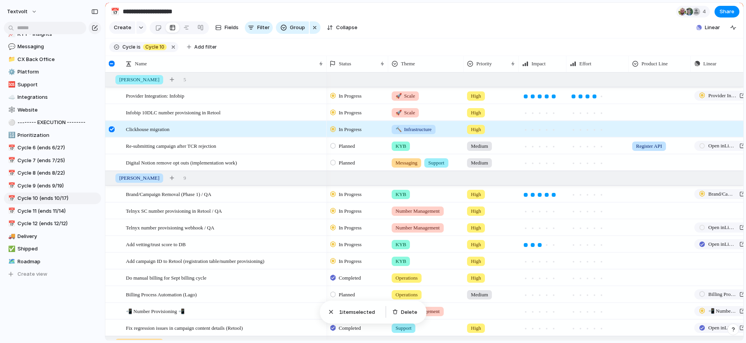
click at [112, 129] on div at bounding box center [112, 129] width 6 height 6
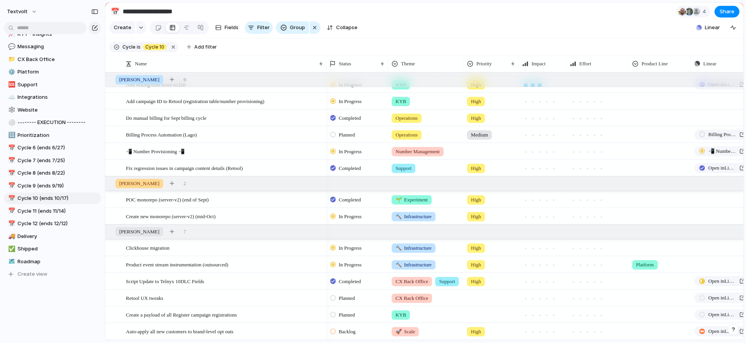
scroll to position [187, 0]
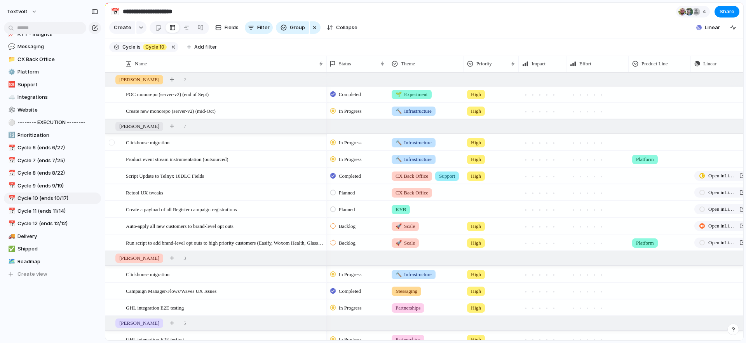
click at [114, 141] on div at bounding box center [112, 143] width 6 height 6
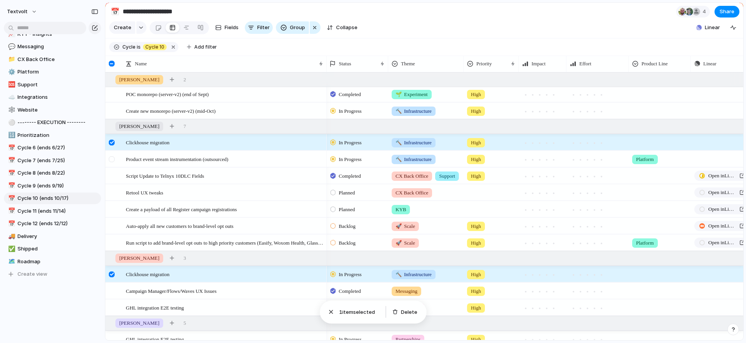
click at [113, 161] on div at bounding box center [112, 159] width 6 height 6
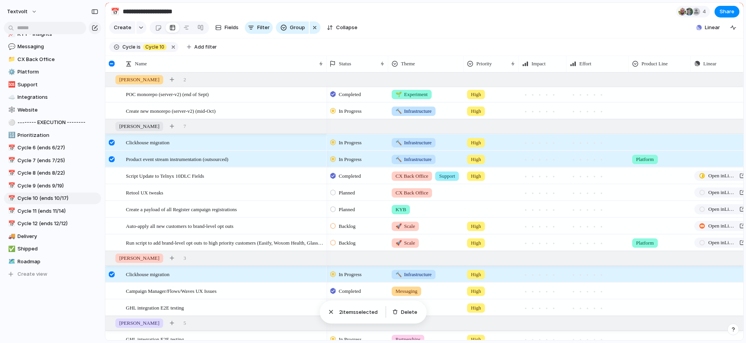
click at [112, 142] on div at bounding box center [112, 143] width 6 height 6
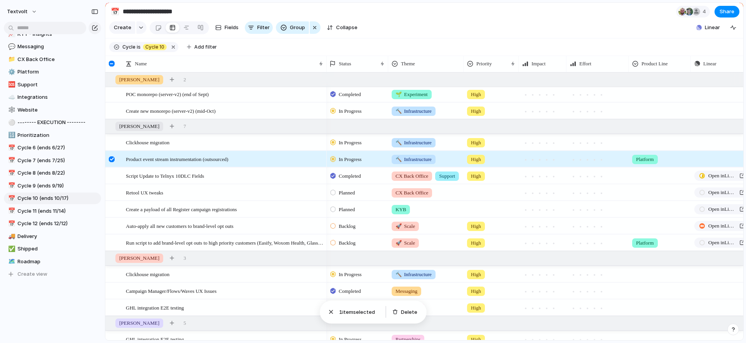
click at [111, 159] on div at bounding box center [112, 159] width 6 height 6
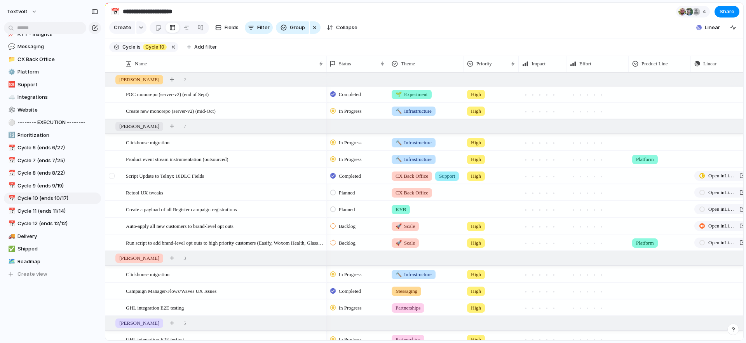
click at [111, 176] on div at bounding box center [112, 176] width 6 height 6
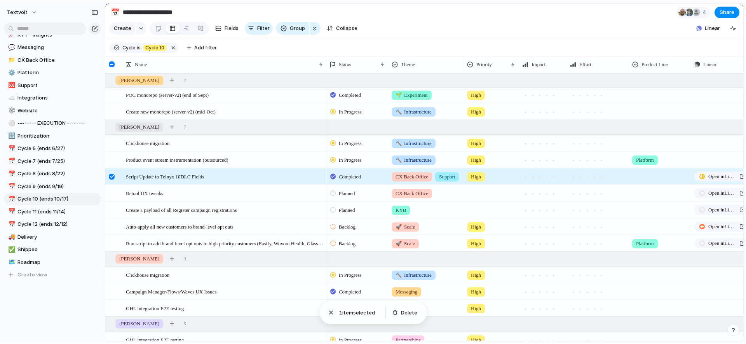
scroll to position [0, 30]
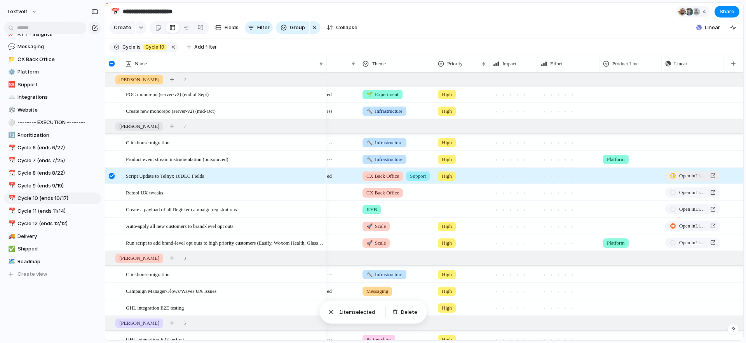
click at [679, 175] on span "Open in Linear" at bounding box center [693, 176] width 28 height 8
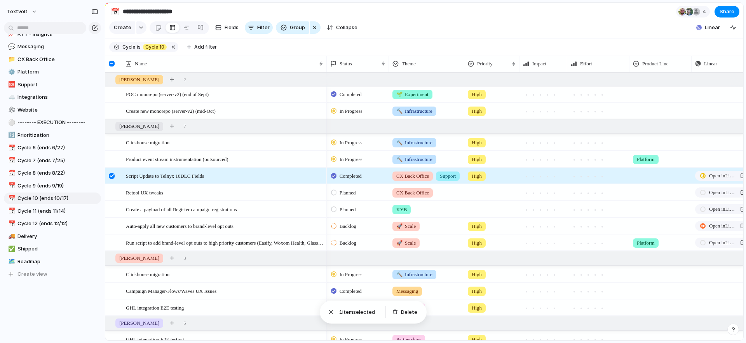
click at [111, 176] on div at bounding box center [112, 176] width 6 height 6
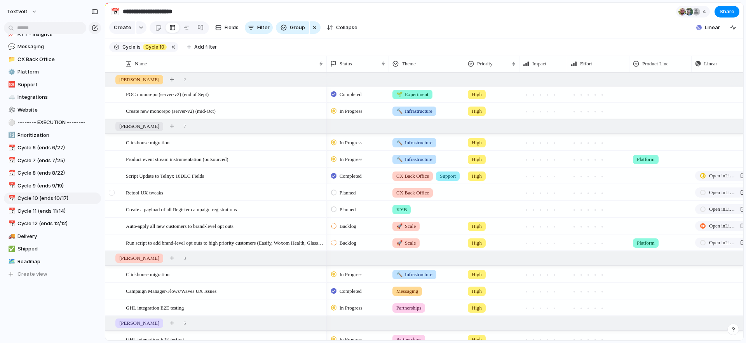
click at [113, 194] on div at bounding box center [112, 193] width 6 height 6
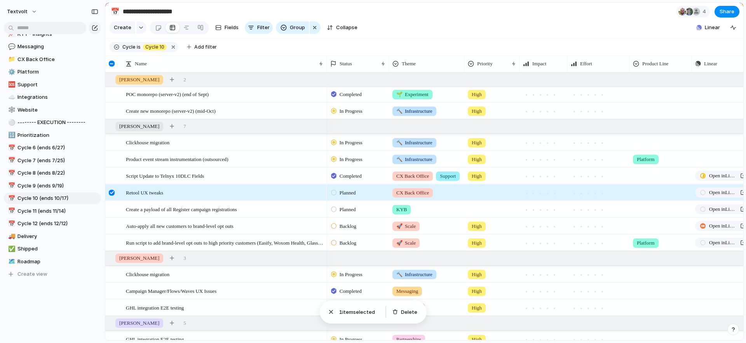
click at [110, 194] on div at bounding box center [112, 193] width 6 height 6
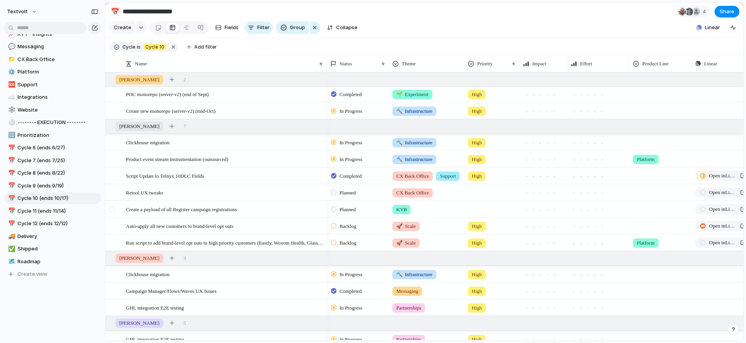
click at [111, 210] on div at bounding box center [112, 209] width 6 height 6
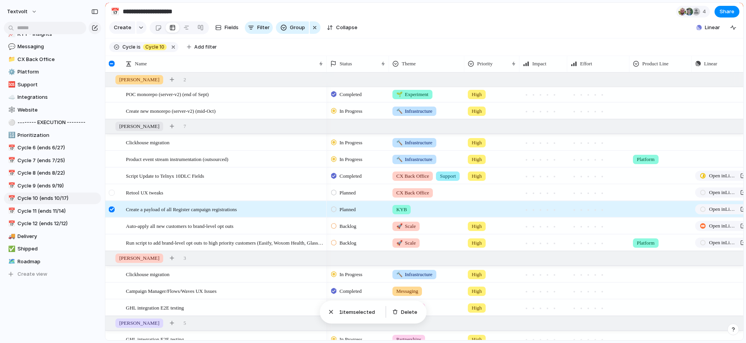
click at [112, 193] on div at bounding box center [112, 193] width 6 height 6
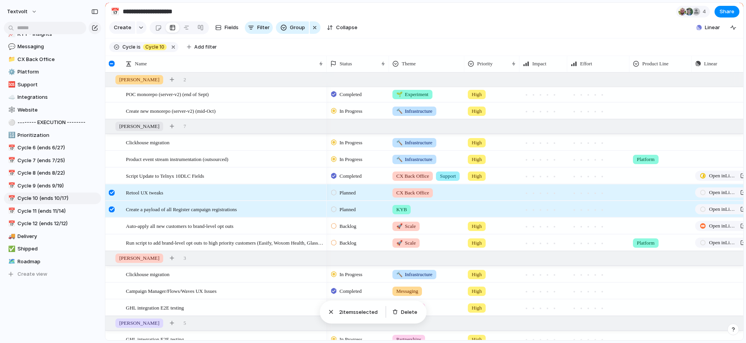
click at [112, 209] on div at bounding box center [112, 209] width 6 height 6
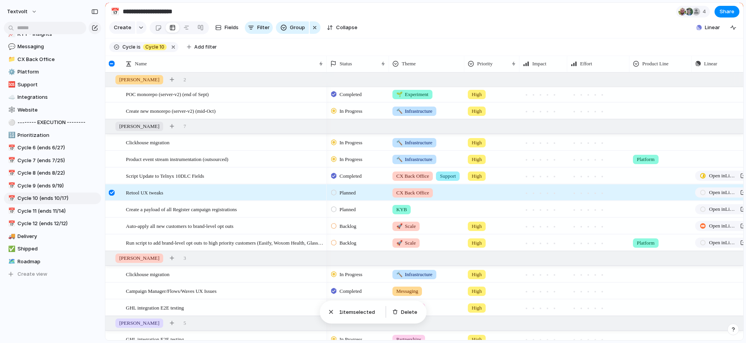
click at [112, 193] on div at bounding box center [112, 193] width 6 height 6
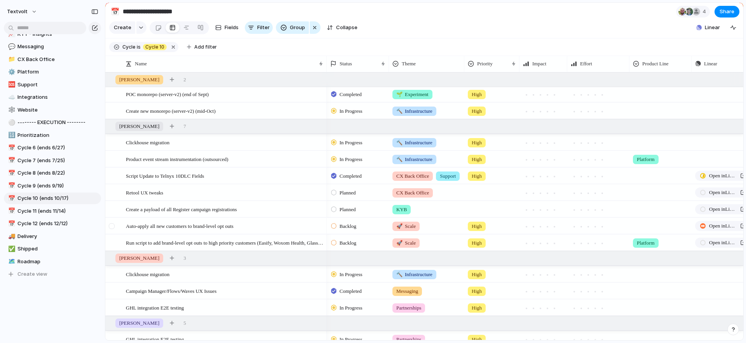
click at [112, 226] on div at bounding box center [112, 226] width 6 height 6
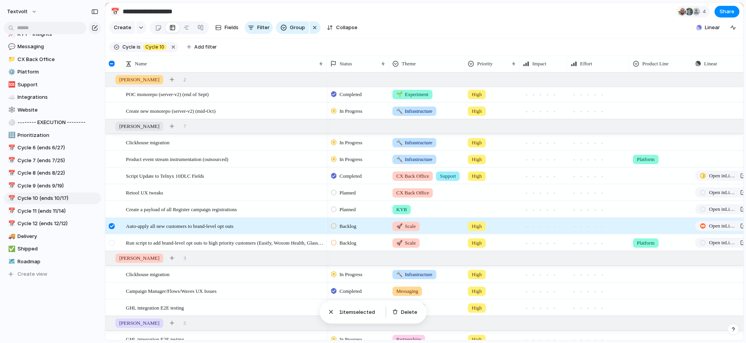
click at [112, 240] on div at bounding box center [112, 243] width 6 height 6
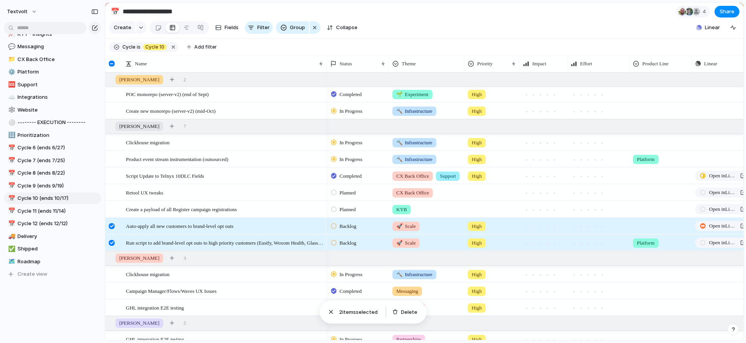
click at [113, 227] on div at bounding box center [112, 226] width 6 height 6
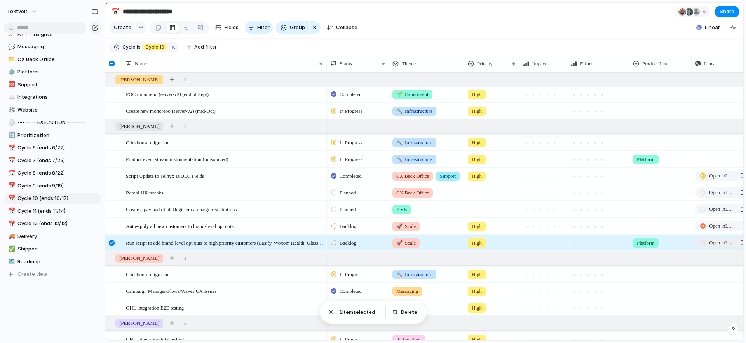
click at [721, 244] on span "Open in Linear" at bounding box center [723, 243] width 28 height 8
click at [112, 240] on div at bounding box center [112, 243] width 6 height 6
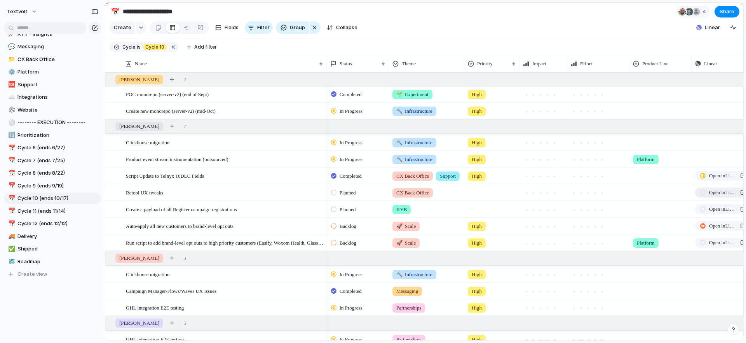
click at [709, 189] on span "Open in Linear" at bounding box center [723, 192] width 28 height 8
click at [112, 143] on div at bounding box center [112, 143] width 6 height 6
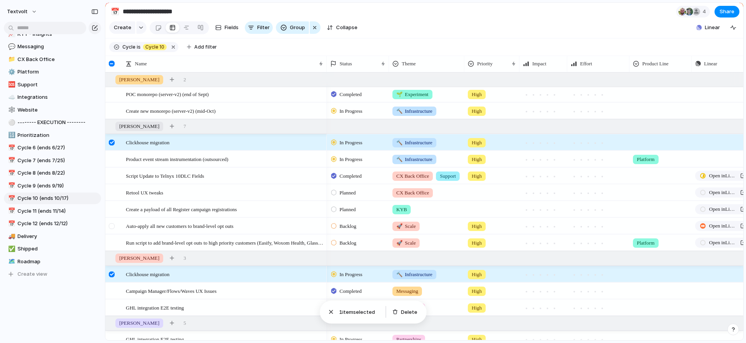
click at [113, 223] on div at bounding box center [112, 226] width 6 height 6
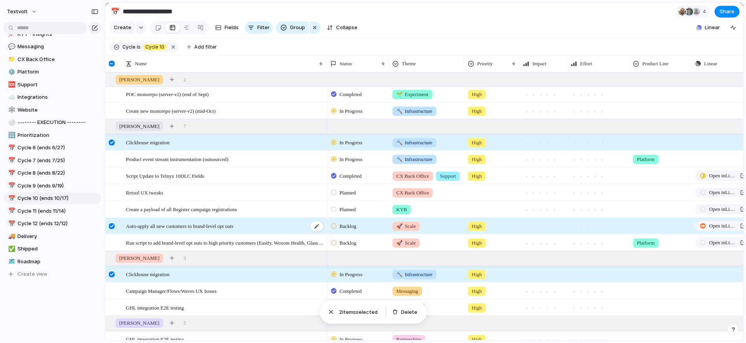
click at [186, 226] on span "Auto-apply all new customers to brand-level opt outs" at bounding box center [180, 225] width 108 height 9
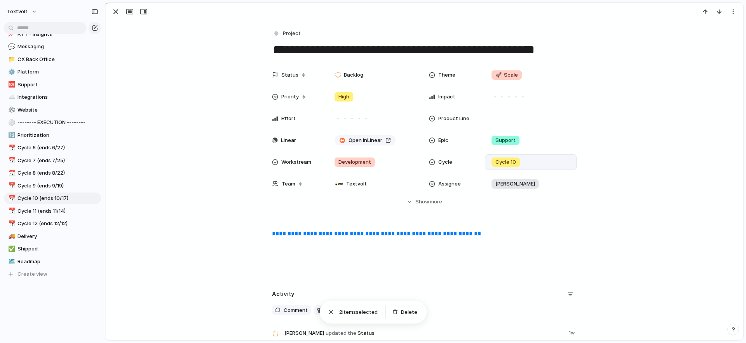
click at [507, 160] on span "Cycle 10" at bounding box center [505, 162] width 21 height 8
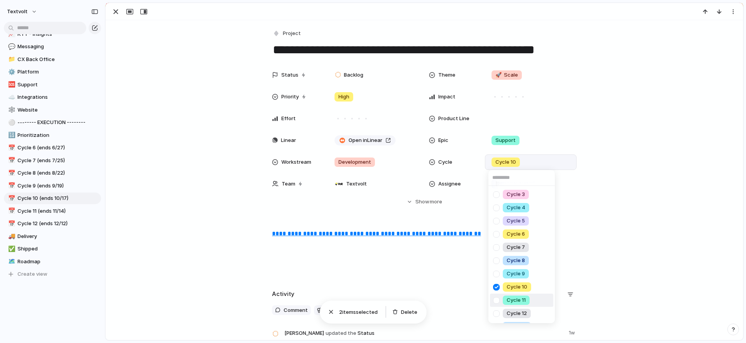
click at [499, 301] on div at bounding box center [497, 300] width 14 height 14
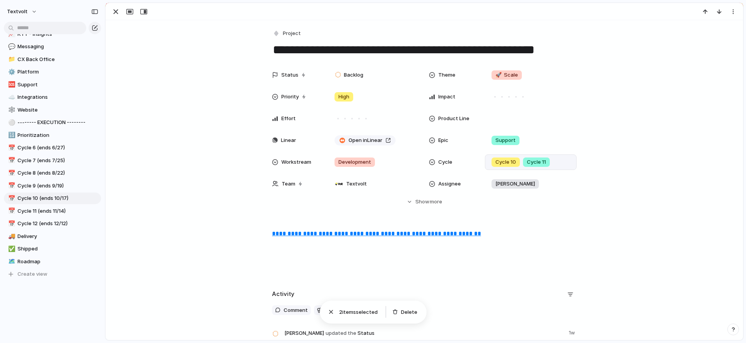
click at [203, 138] on div "Cycle 3 Cycle 4 Cycle 5 Cycle 6 Cycle 7 Cycle 8 Cycle 9 Cycle 10 Cycle 11 Cycle…" at bounding box center [373, 171] width 746 height 343
click at [116, 13] on div "button" at bounding box center [115, 11] width 9 height 9
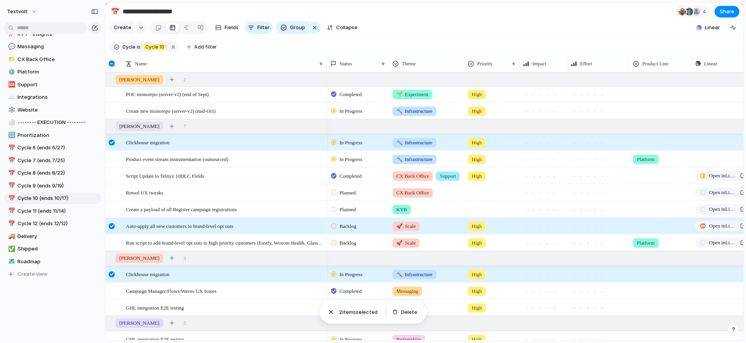
click at [112, 227] on div at bounding box center [112, 226] width 6 height 6
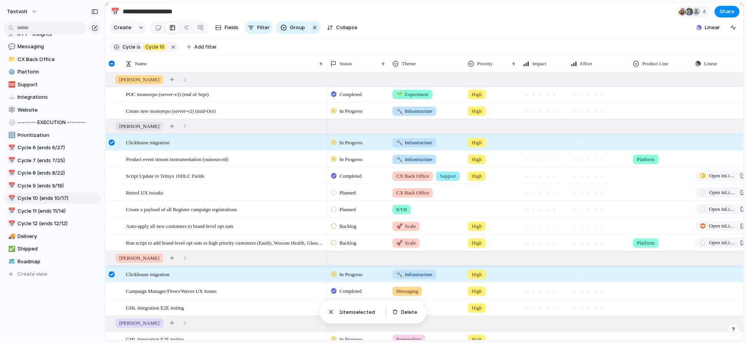
click at [112, 143] on div at bounding box center [112, 143] width 6 height 6
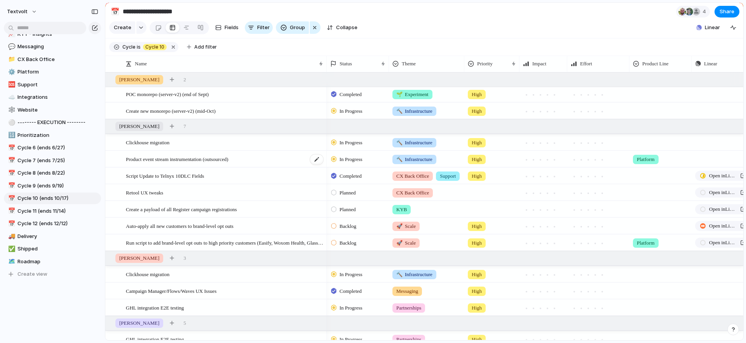
click at [156, 160] on span "Product event stream instrumentation (outsourced)" at bounding box center [177, 158] width 103 height 9
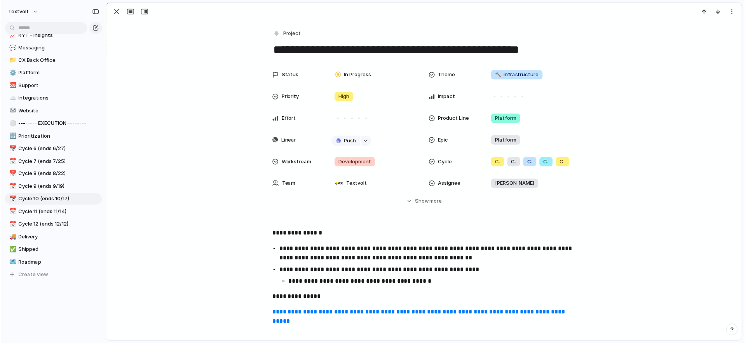
scroll to position [230, 0]
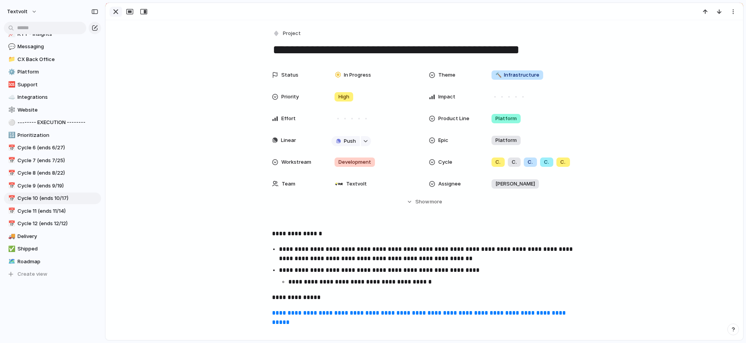
click at [115, 11] on div "button" at bounding box center [115, 11] width 9 height 9
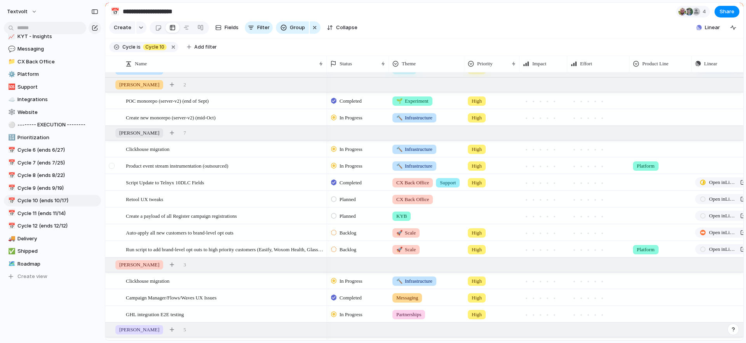
scroll to position [230, 0]
click at [113, 150] on div at bounding box center [112, 149] width 6 height 6
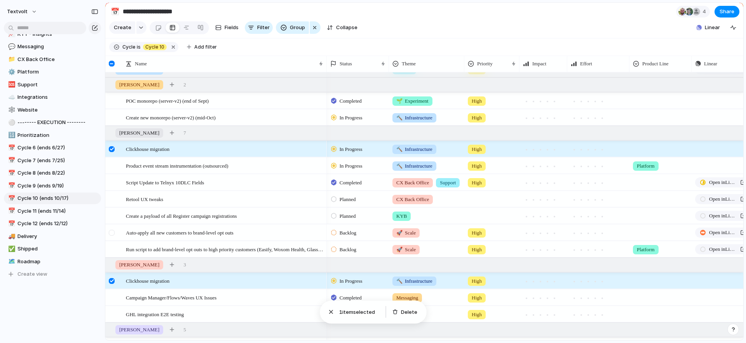
click at [110, 230] on div at bounding box center [112, 233] width 6 height 6
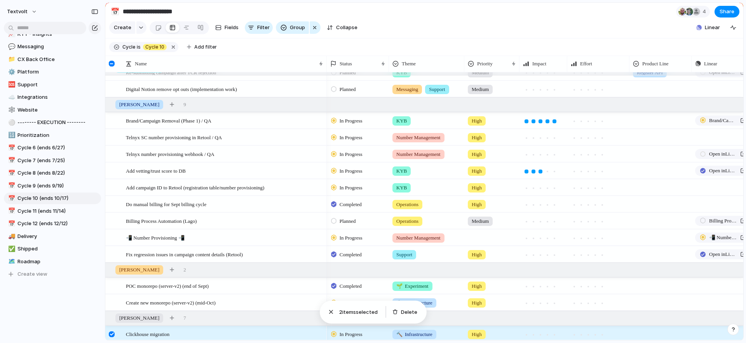
scroll to position [40, 0]
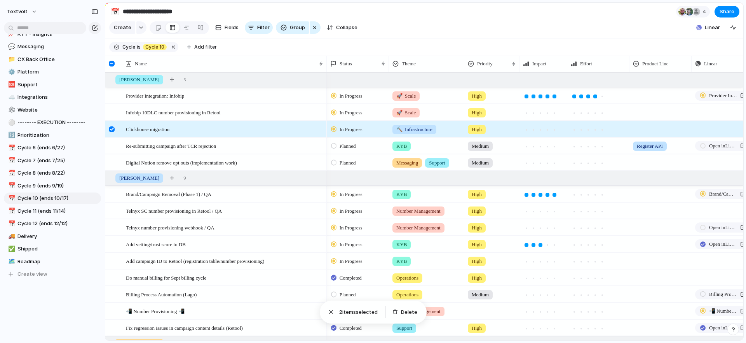
click at [113, 130] on div at bounding box center [112, 129] width 6 height 6
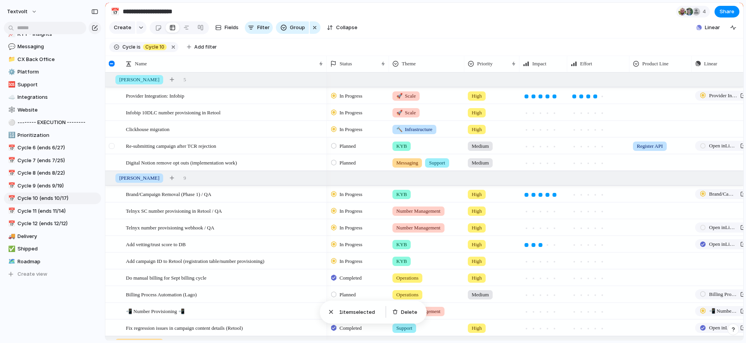
click at [113, 147] on div at bounding box center [112, 146] width 6 height 6
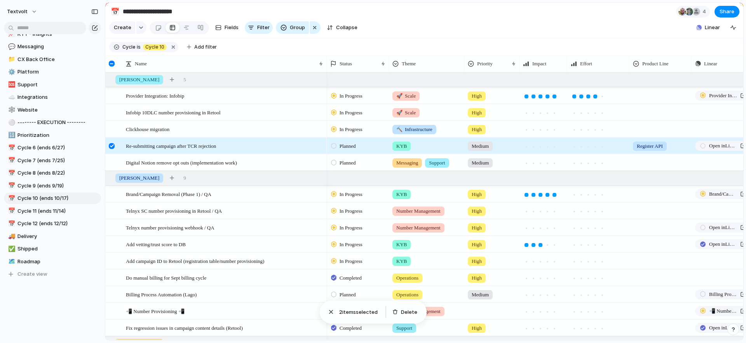
click at [111, 144] on div at bounding box center [112, 146] width 6 height 6
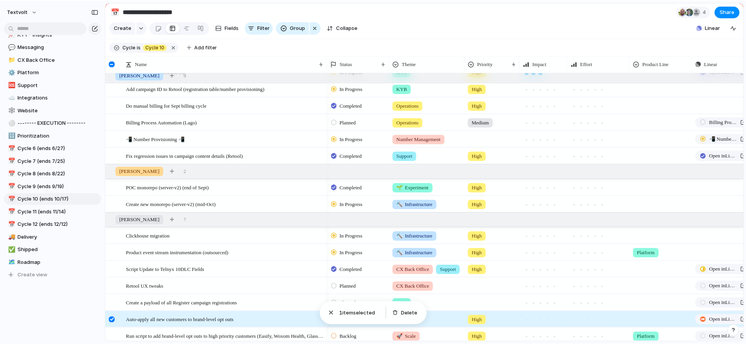
scroll to position [277, 0]
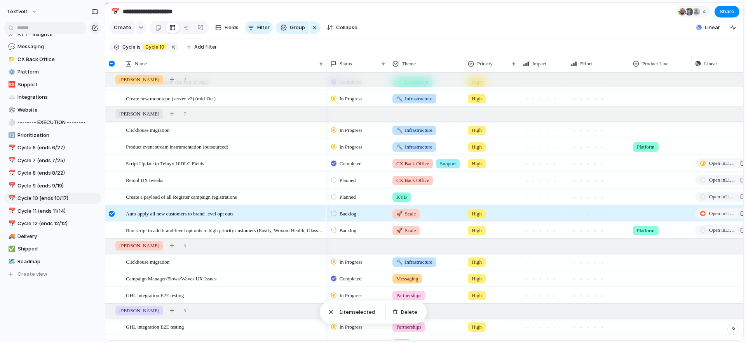
click at [109, 212] on div at bounding box center [112, 214] width 6 height 6
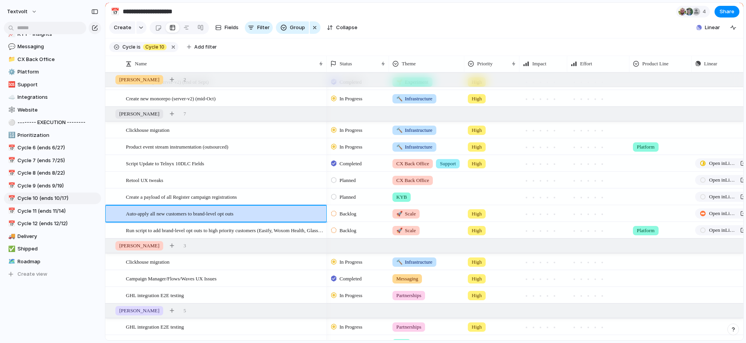
scroll to position [230, 0]
